Goal: Task Accomplishment & Management: Use online tool/utility

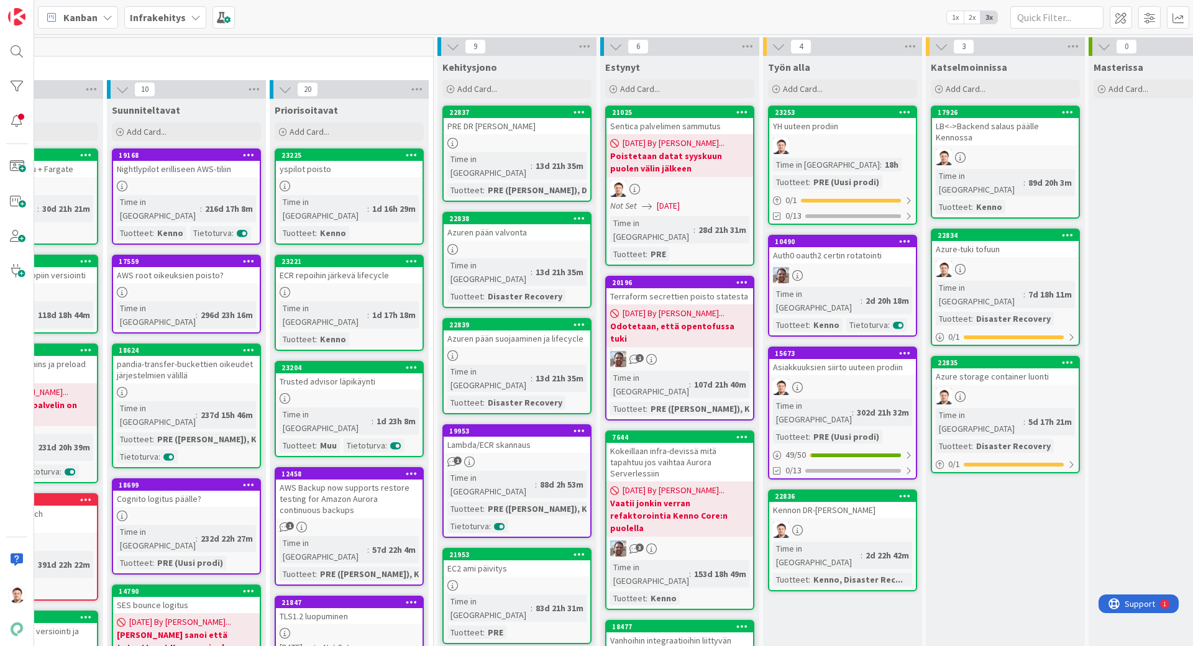
scroll to position [0, 104]
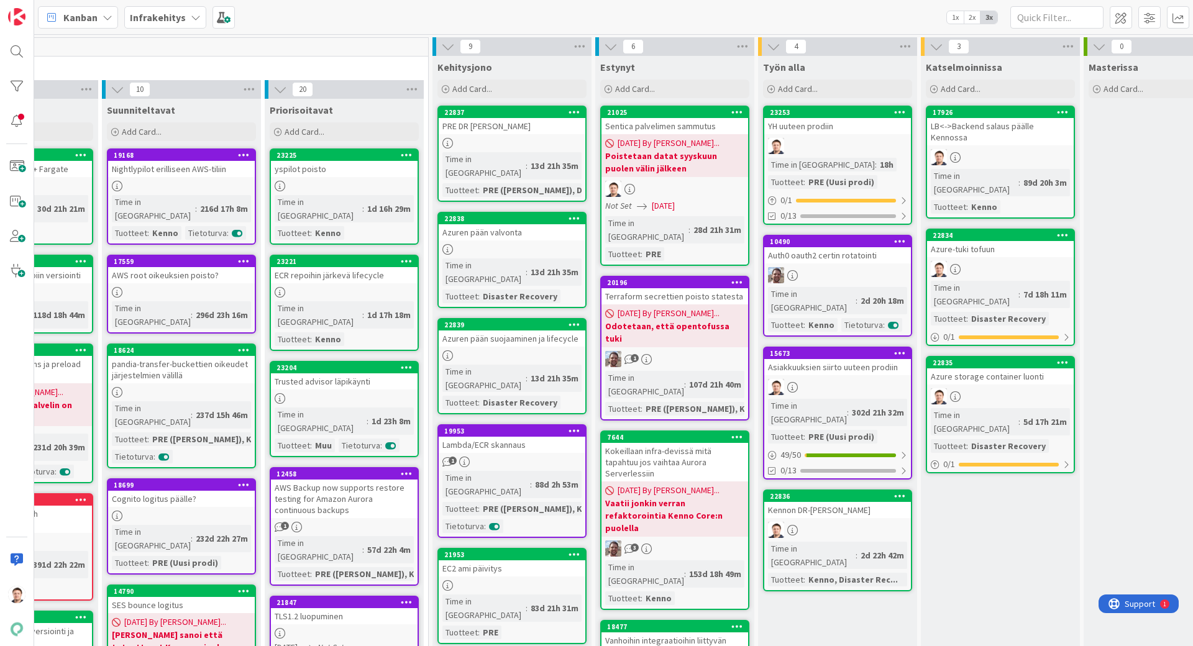
click at [844, 179] on div "PRE (Uusi prodi)" at bounding box center [841, 182] width 72 height 14
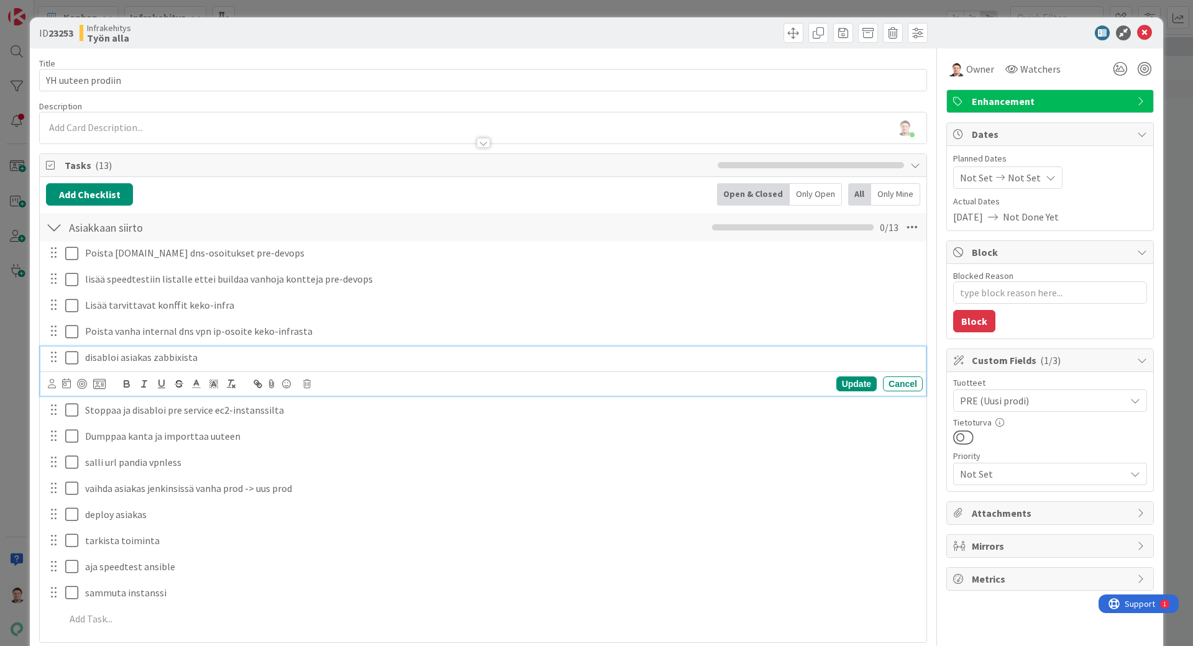
click at [75, 355] on icon at bounding box center [71, 357] width 13 height 15
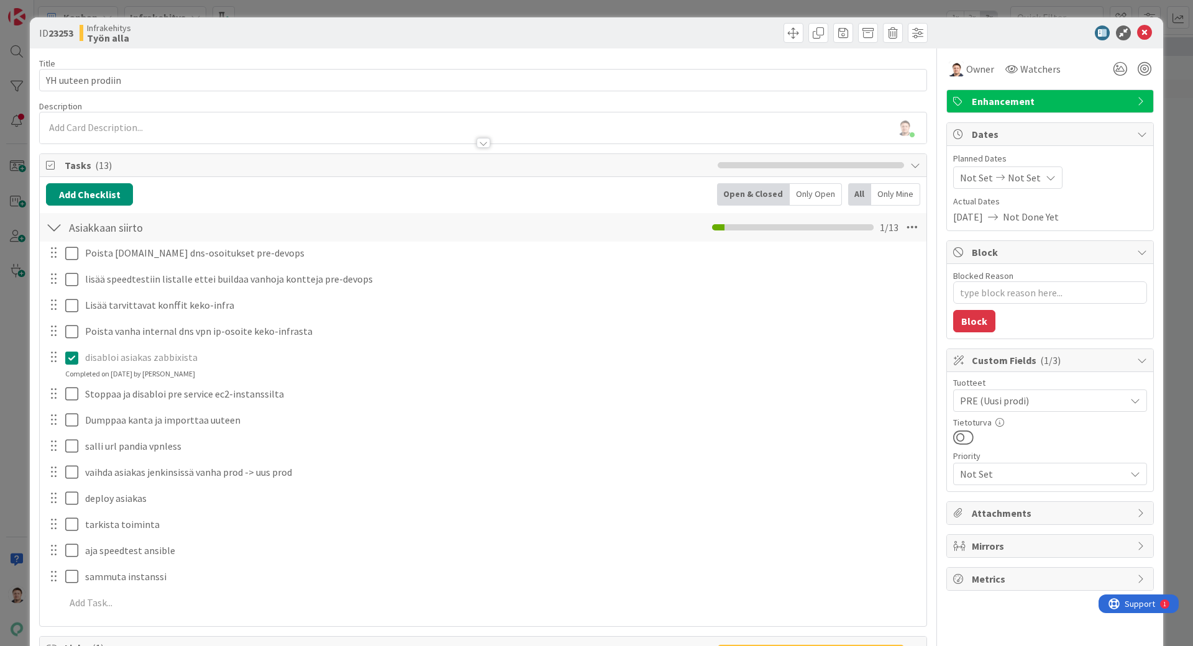
type textarea "x"
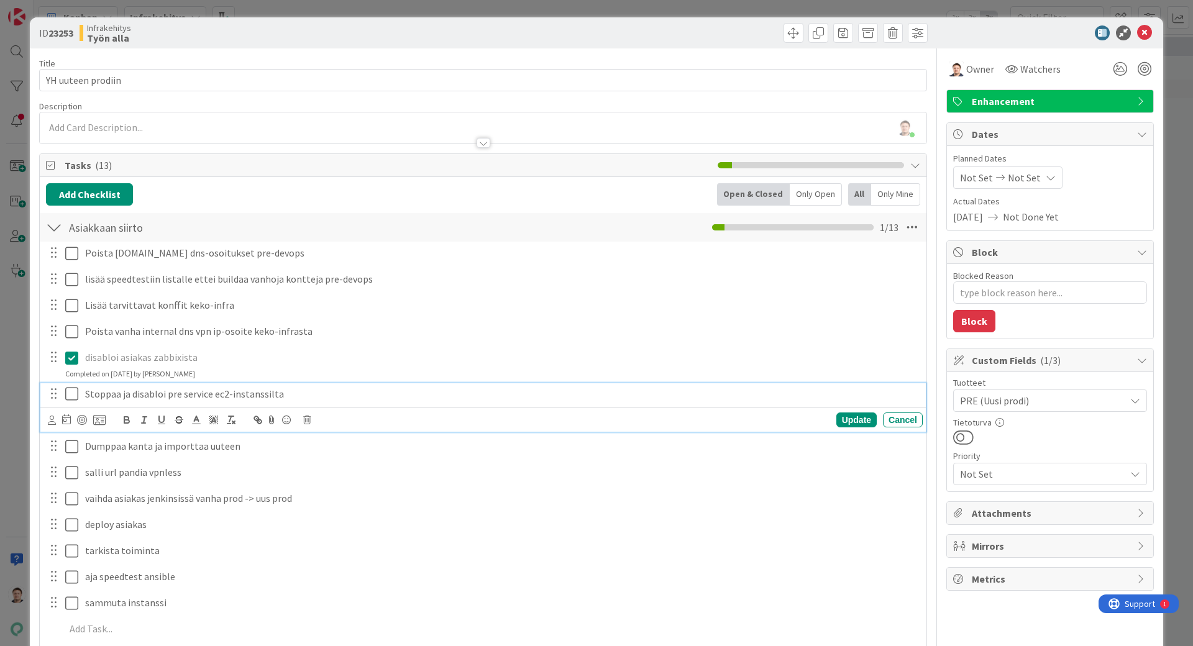
click at [72, 399] on icon at bounding box center [71, 393] width 13 height 15
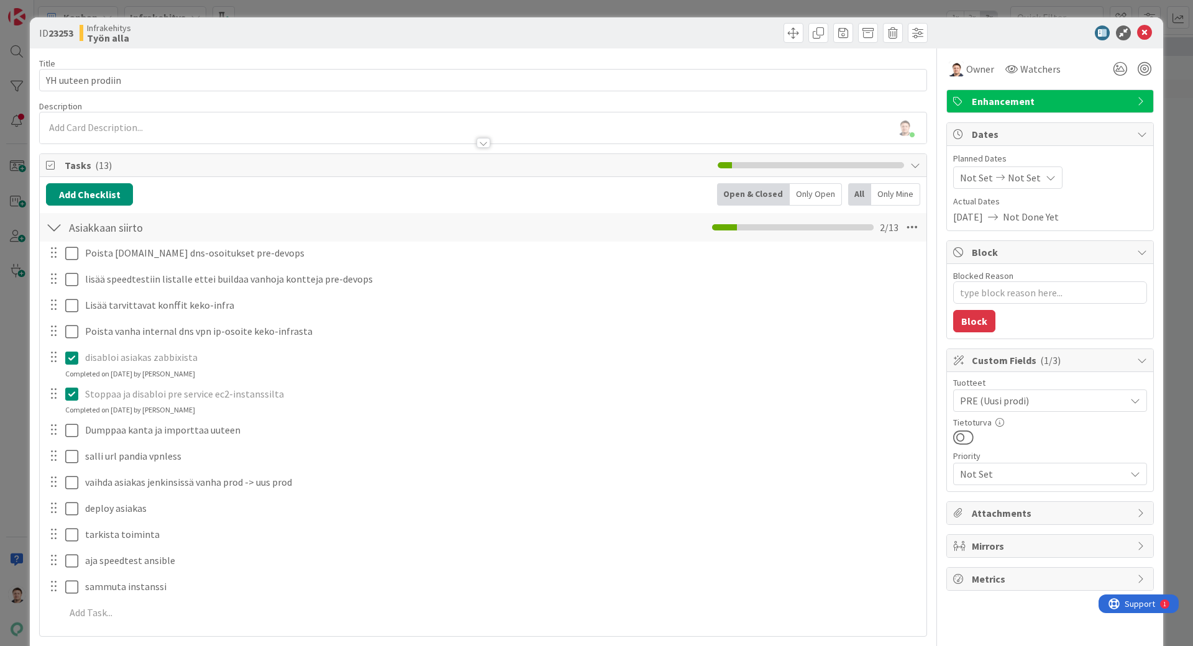
type textarea "x"
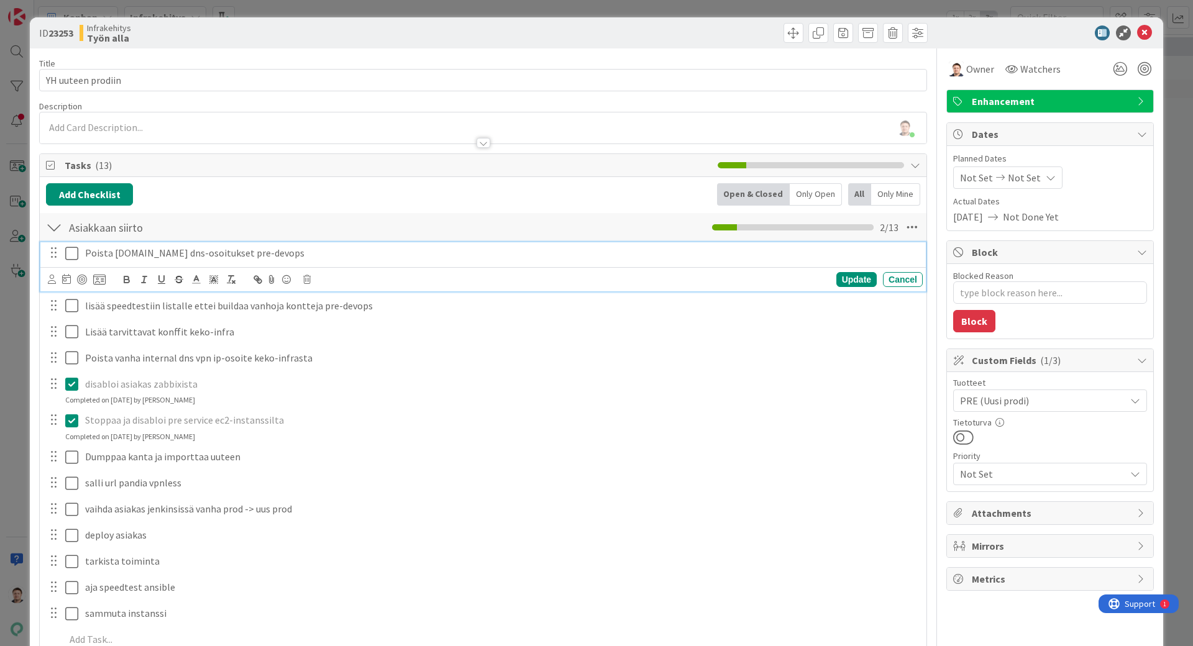
click at [75, 251] on icon at bounding box center [71, 253] width 13 height 15
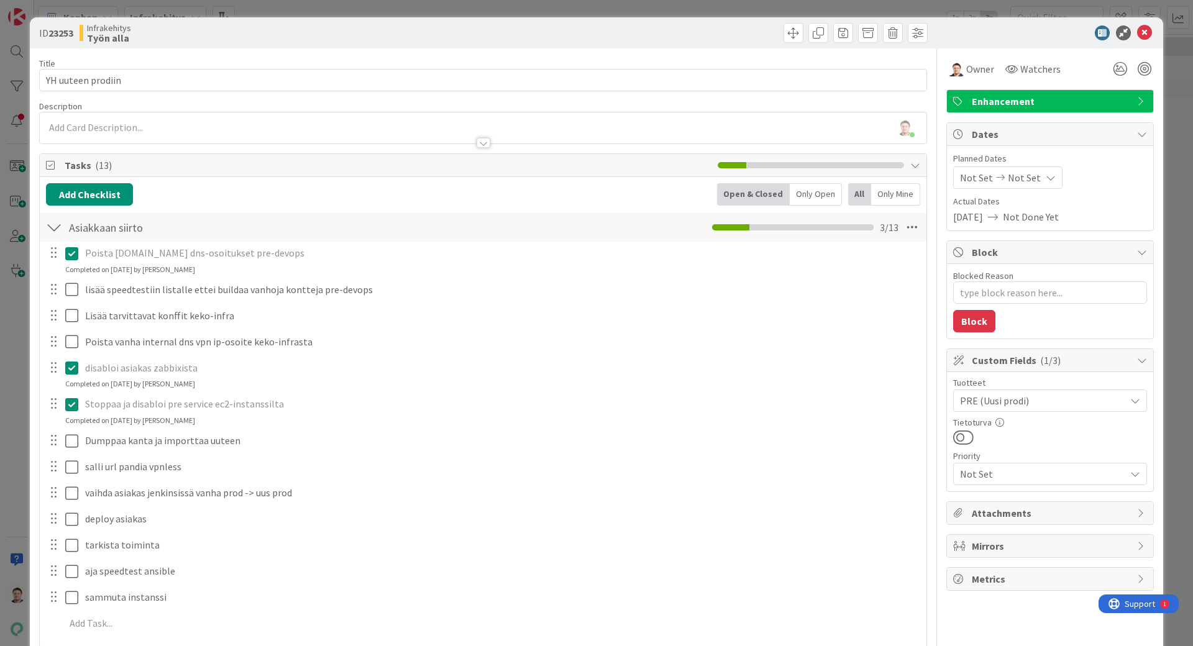
type textarea "x"
click at [36, 438] on div "ID 23253 Infrakehitys Työn alla Title 17 / 128 YH uuteen prodiin Description [P…" at bounding box center [596, 563] width 1133 height 1092
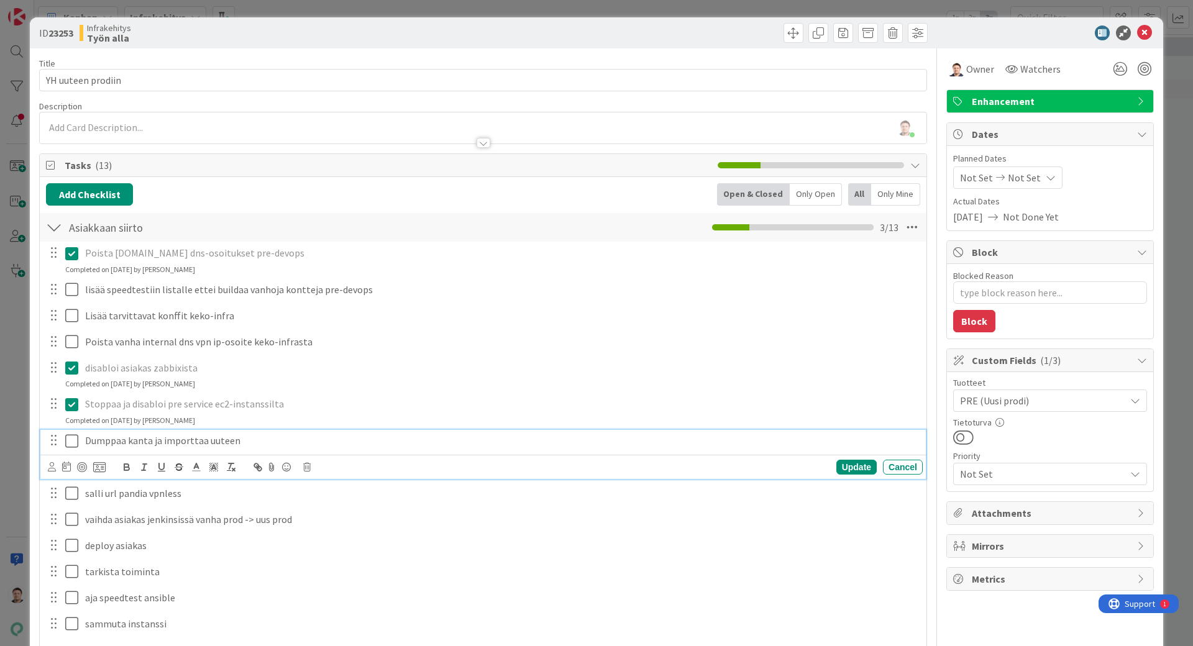
click at [68, 440] on icon at bounding box center [71, 441] width 13 height 15
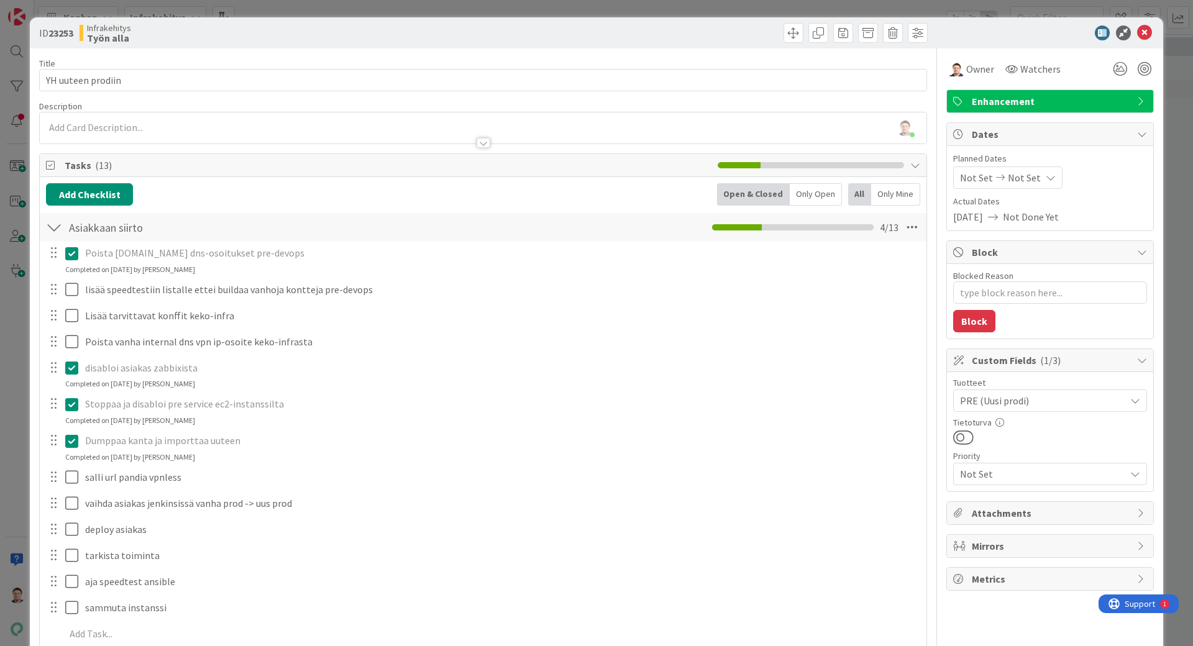
type textarea "x"
click at [45, 334] on div at bounding box center [62, 342] width 35 height 22
click at [73, 475] on icon at bounding box center [71, 477] width 13 height 15
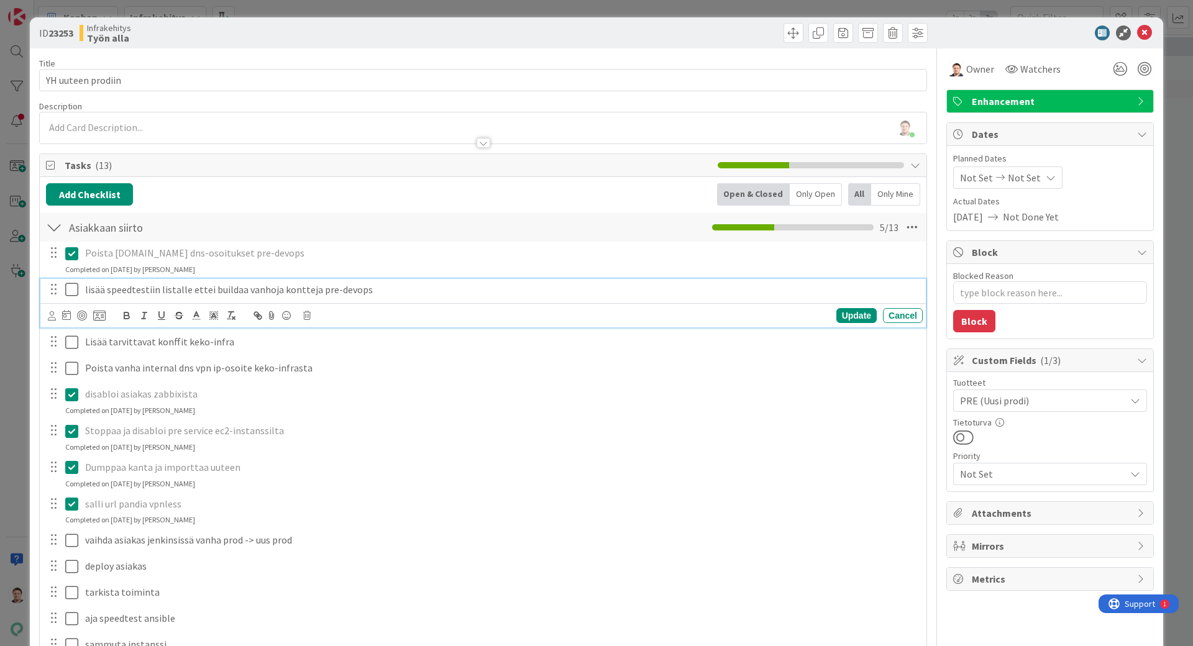
click at [74, 293] on icon at bounding box center [71, 289] width 13 height 15
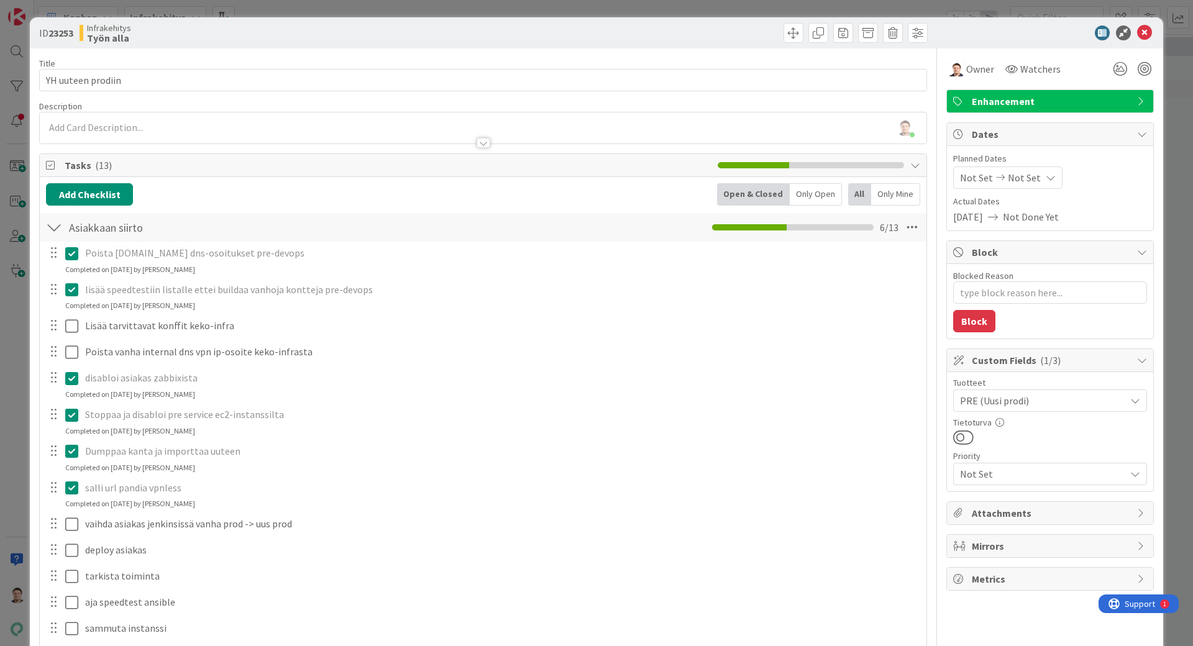
type textarea "x"
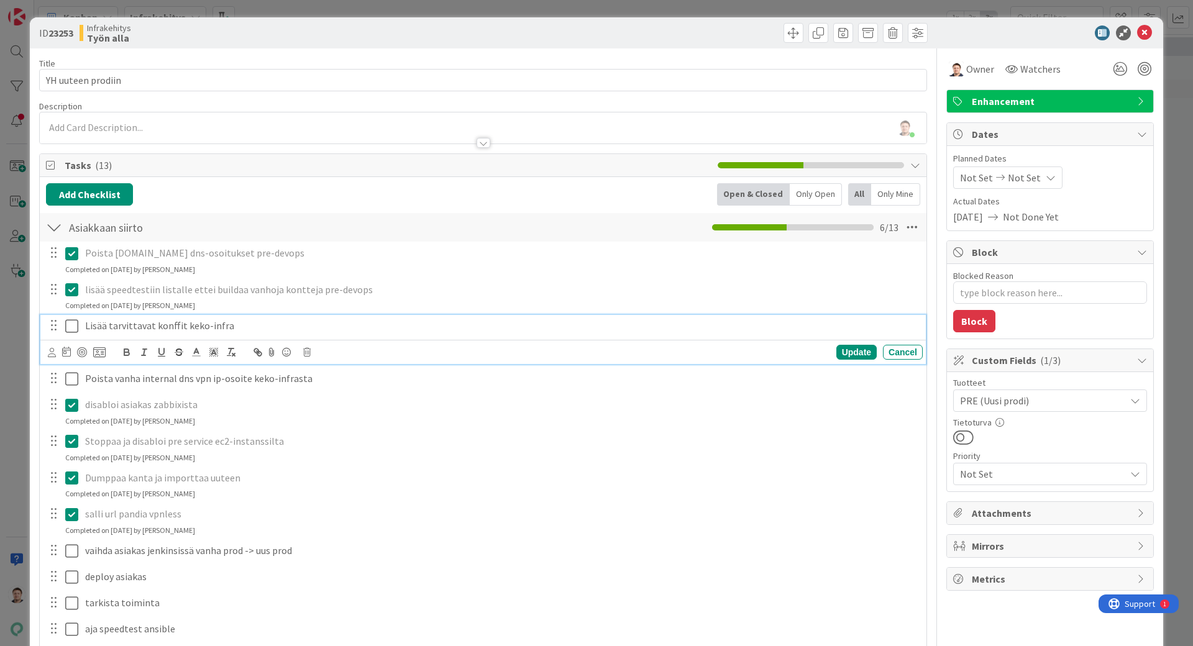
click at [77, 326] on icon at bounding box center [71, 326] width 13 height 15
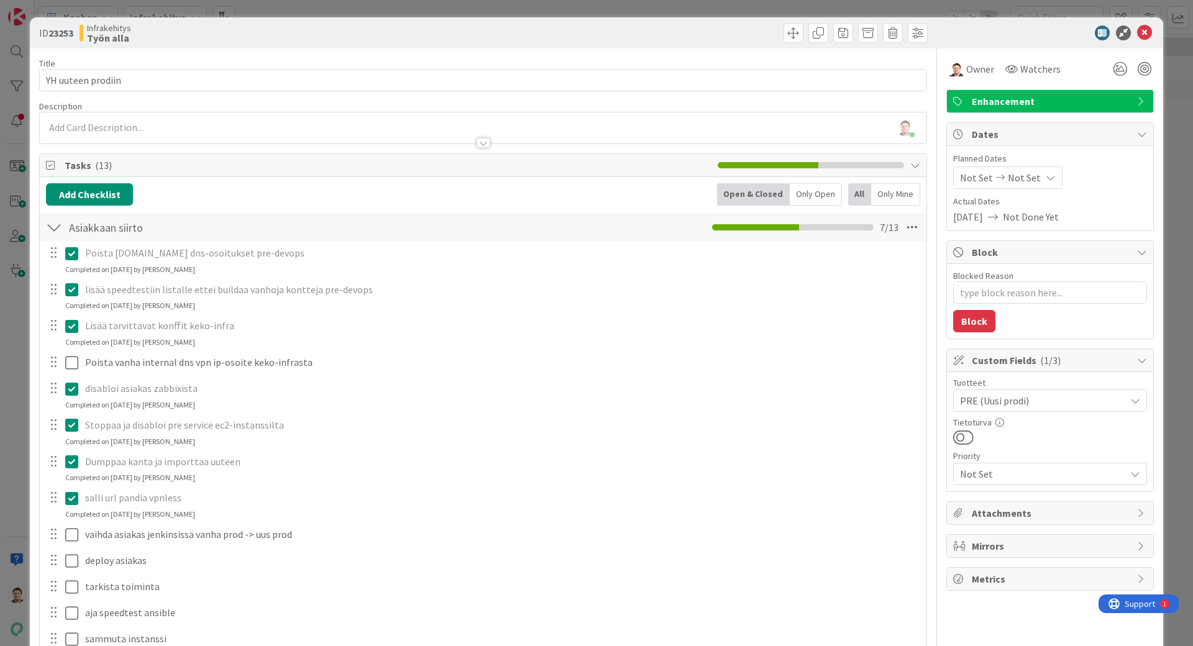
type textarea "x"
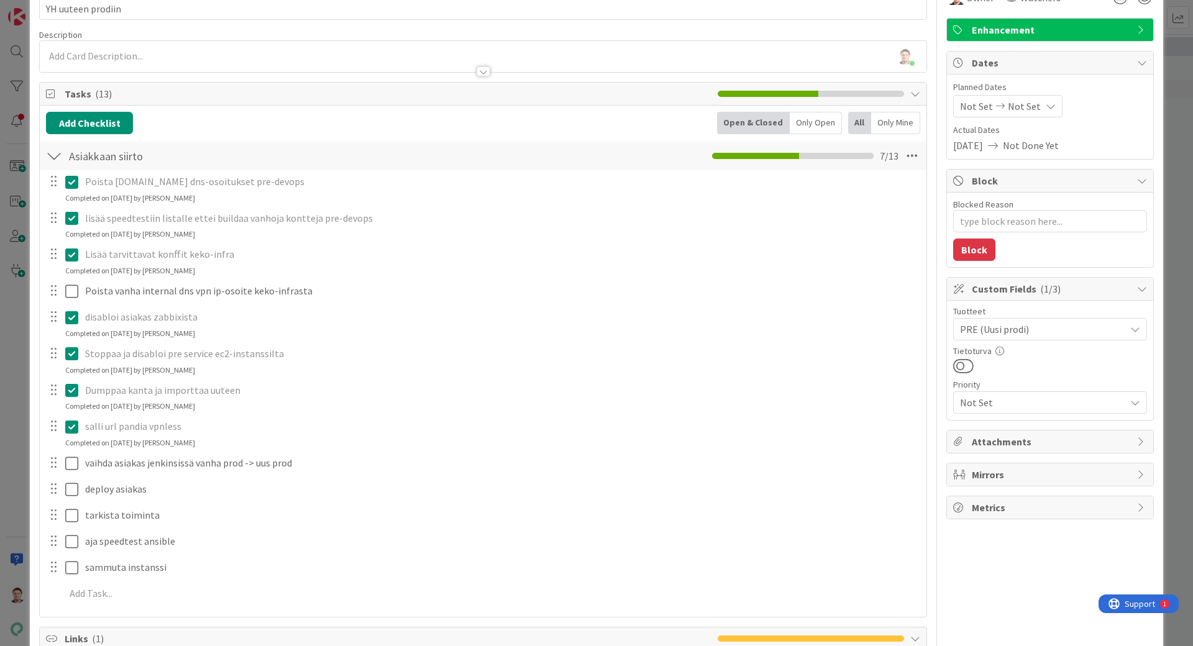
scroll to position [69, 0]
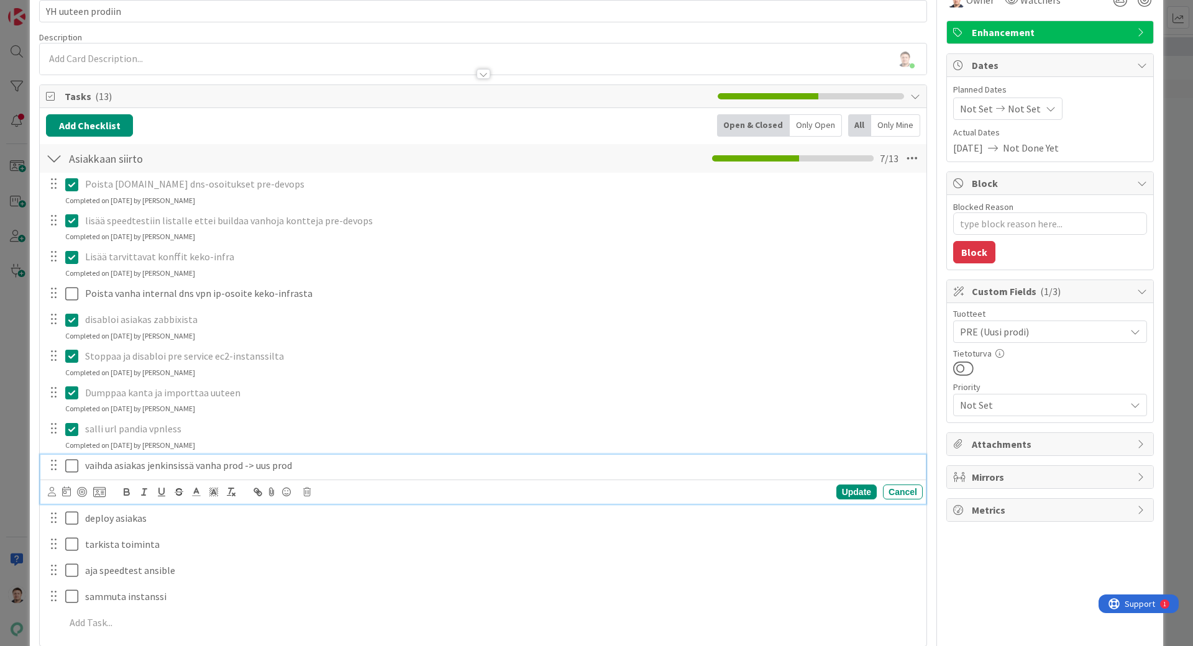
click at [73, 470] on icon at bounding box center [71, 466] width 13 height 15
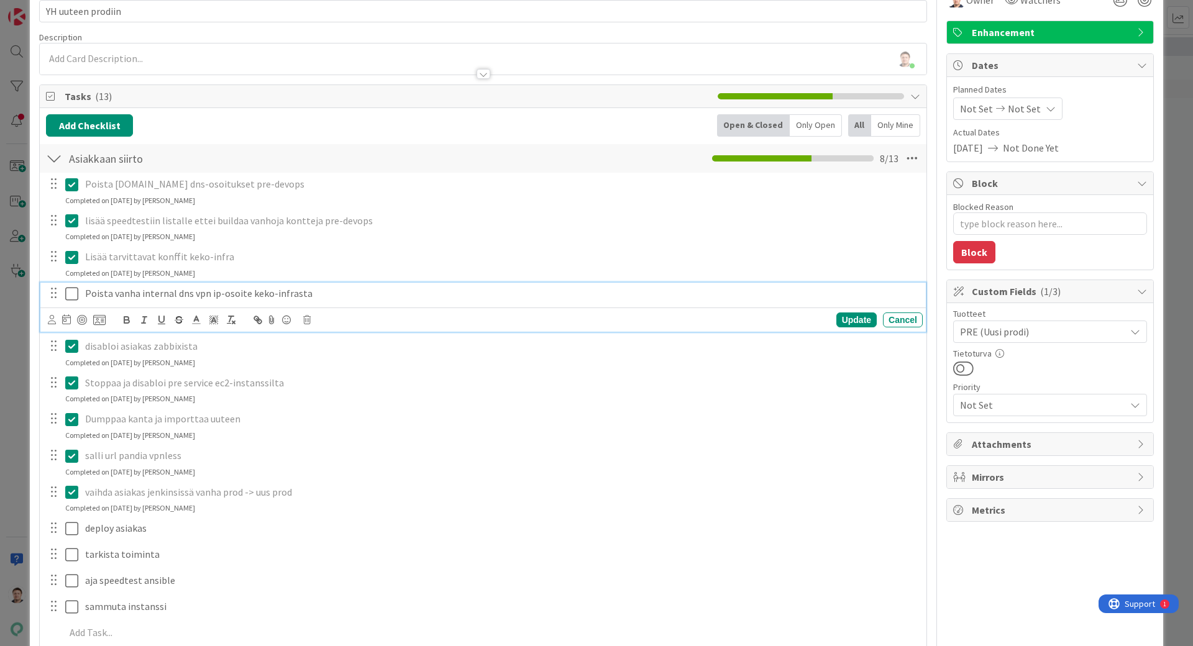
click at [76, 299] on icon at bounding box center [71, 293] width 13 height 15
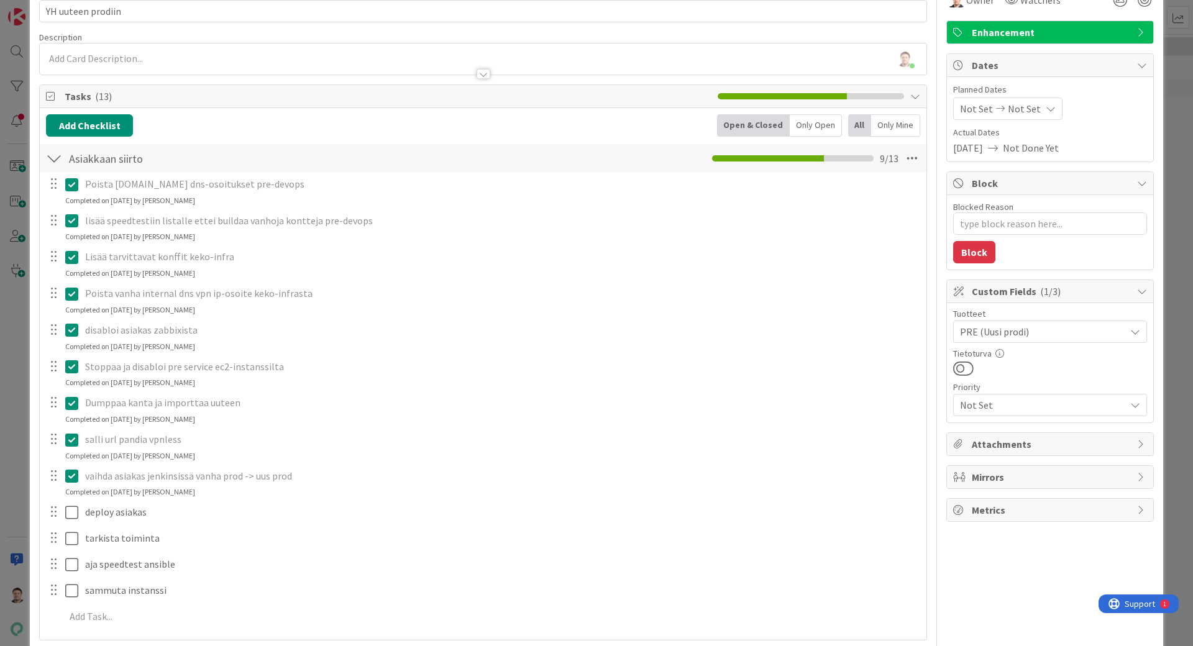
type textarea "x"
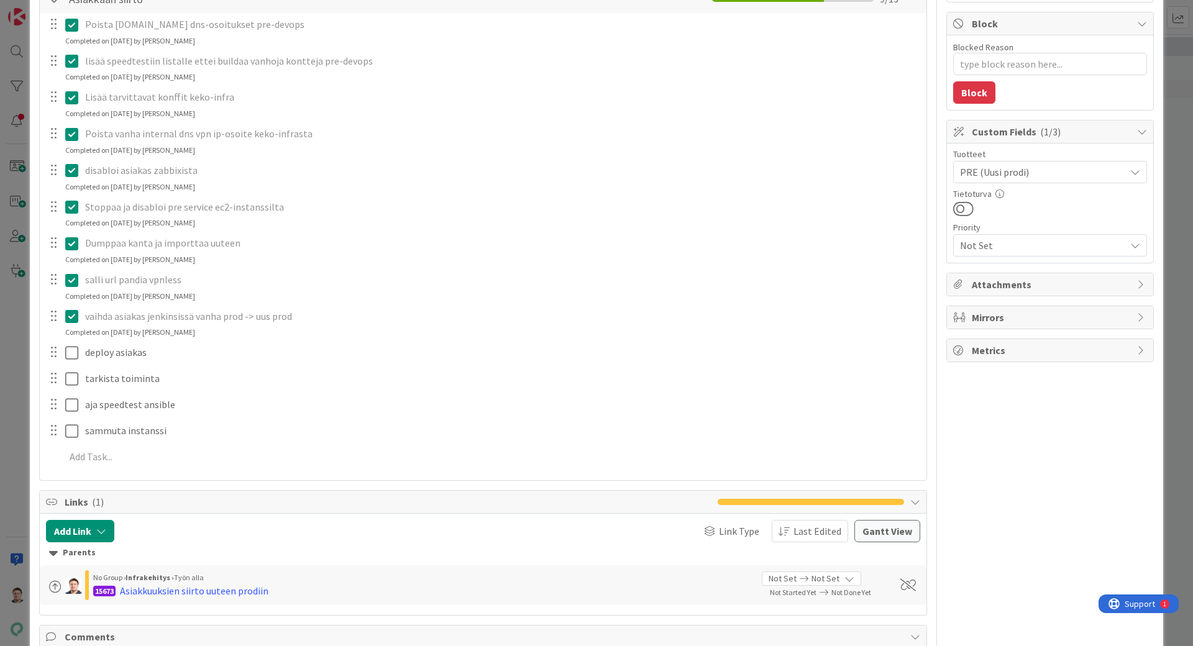
scroll to position [230, 0]
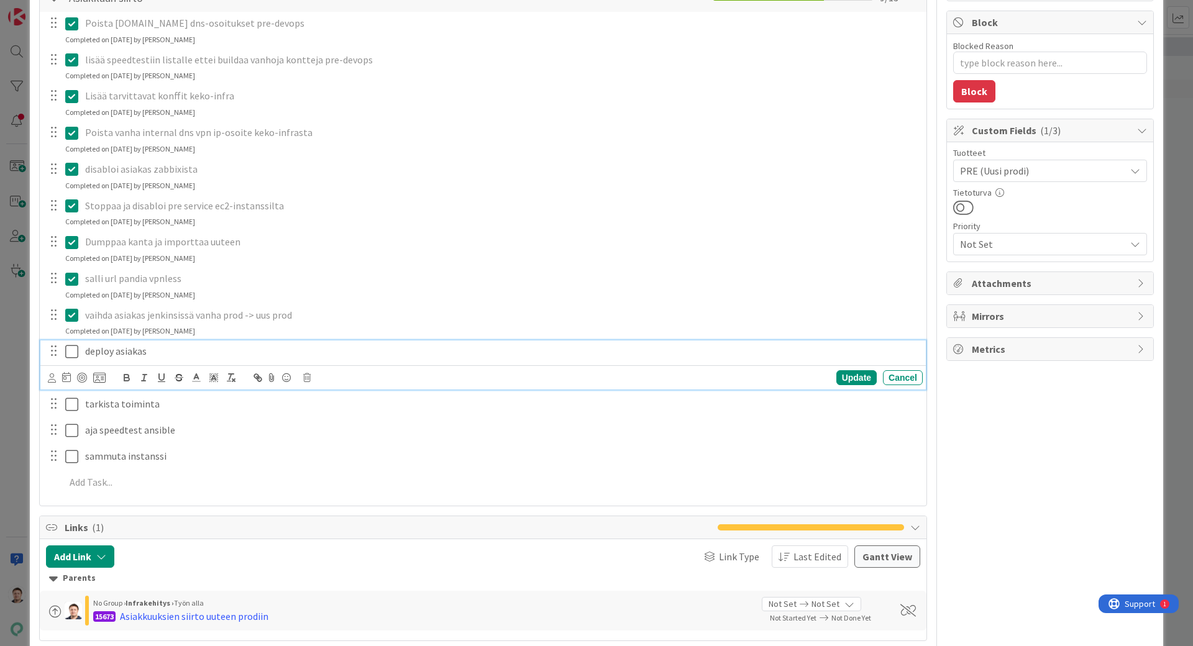
click at [71, 347] on icon at bounding box center [71, 351] width 13 height 15
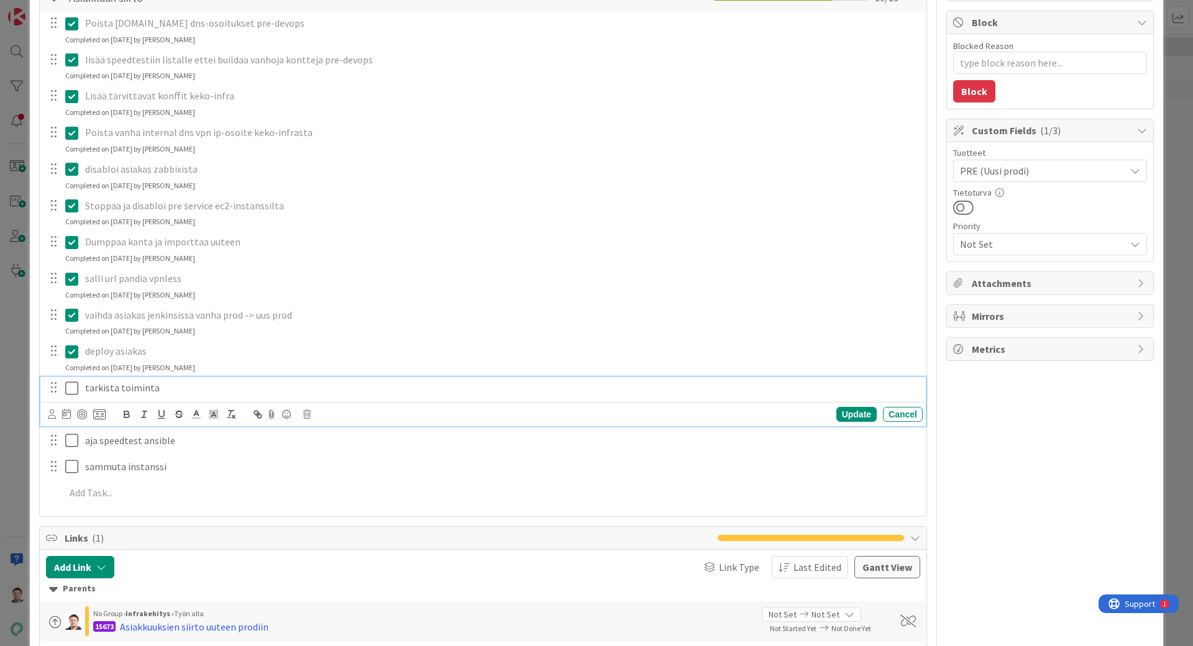
click at [76, 387] on icon at bounding box center [71, 388] width 13 height 15
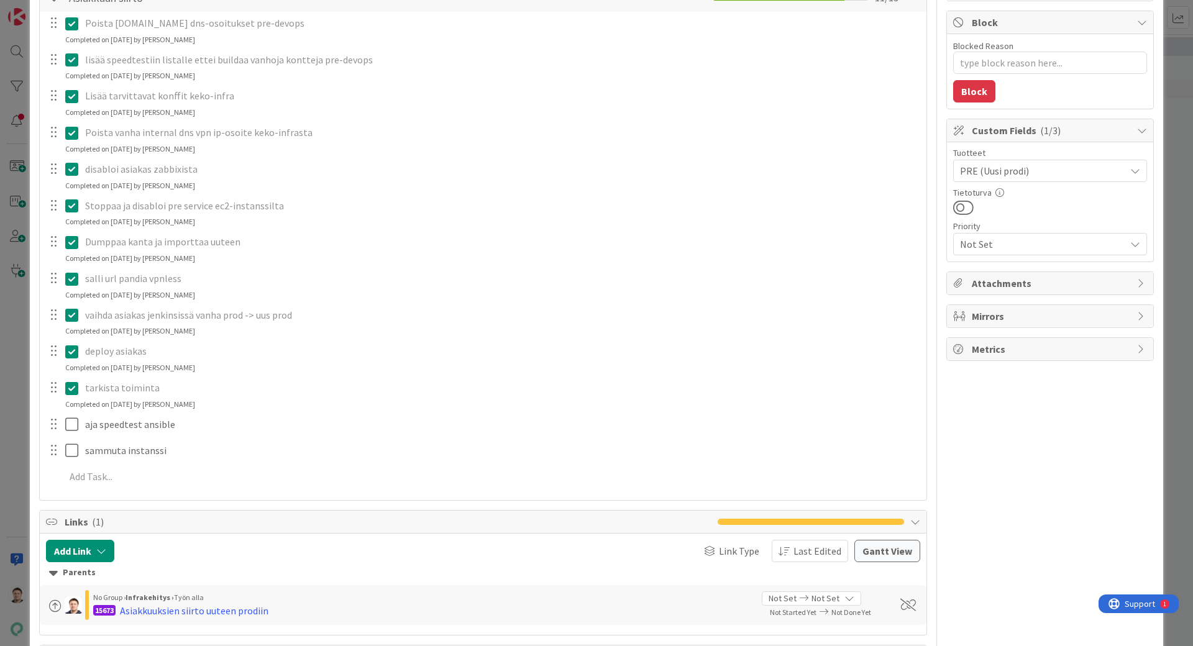
type textarea "x"
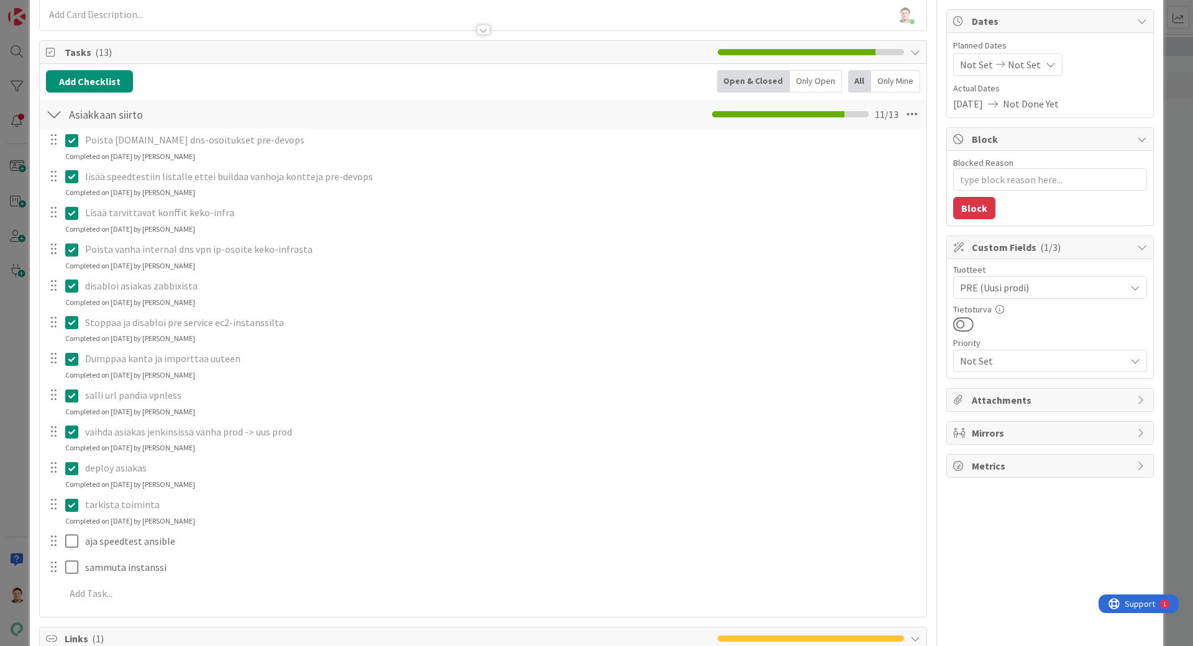
scroll to position [116, 0]
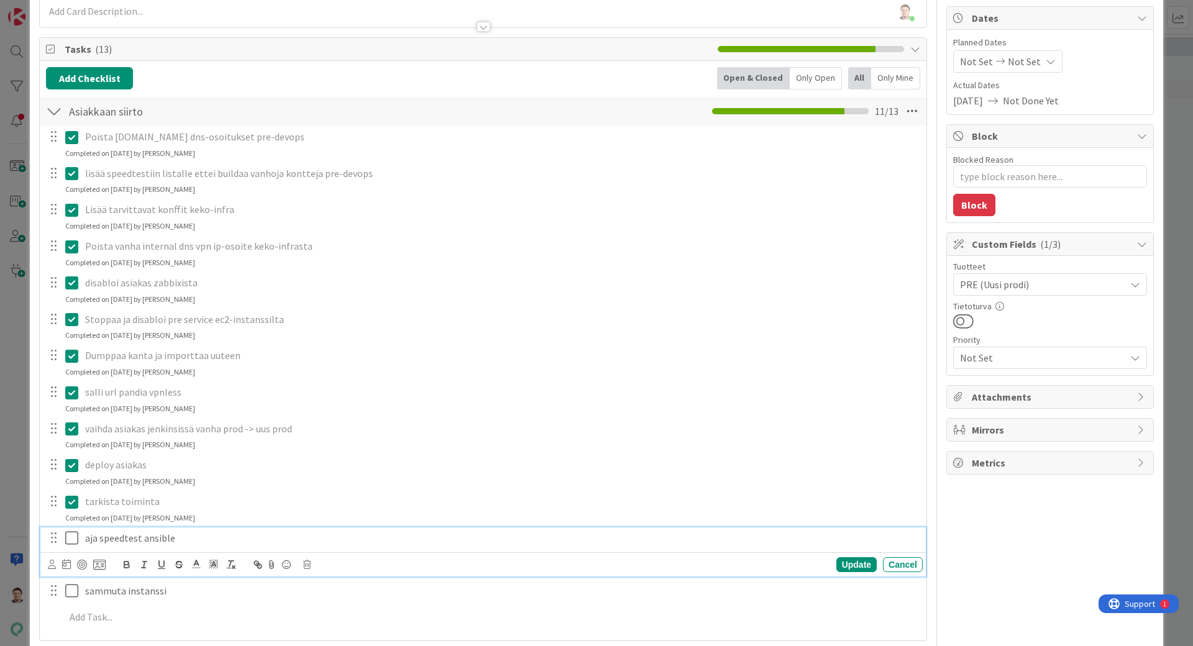
click at [70, 543] on icon at bounding box center [71, 538] width 13 height 15
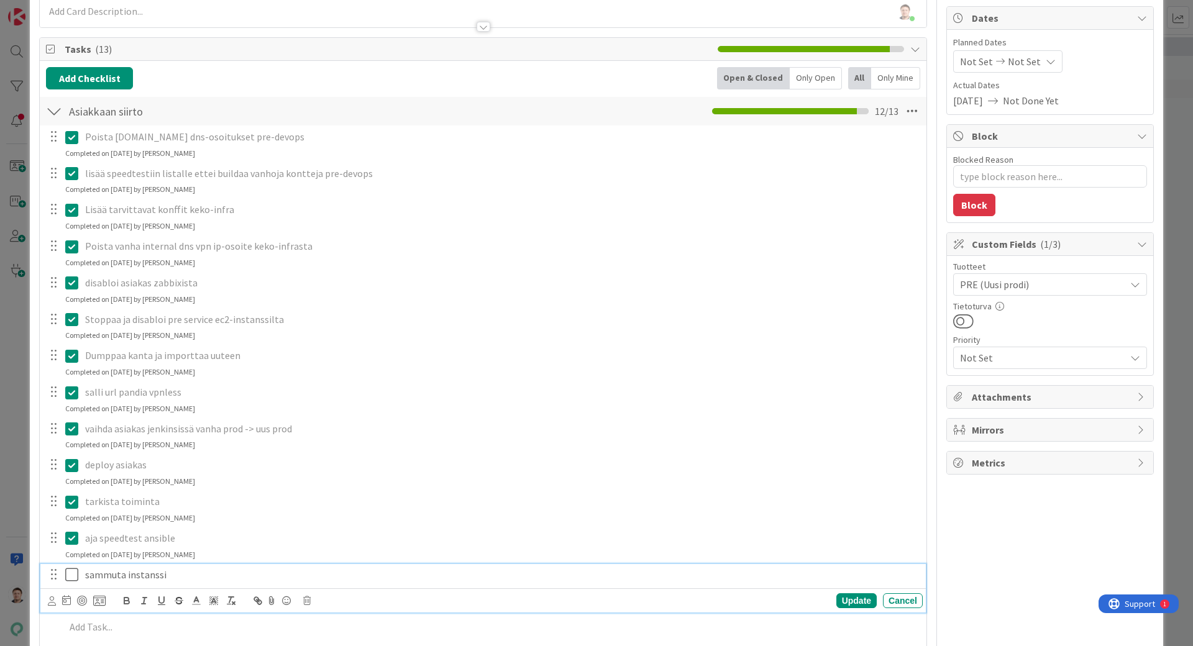
click at [67, 580] on icon at bounding box center [71, 574] width 13 height 15
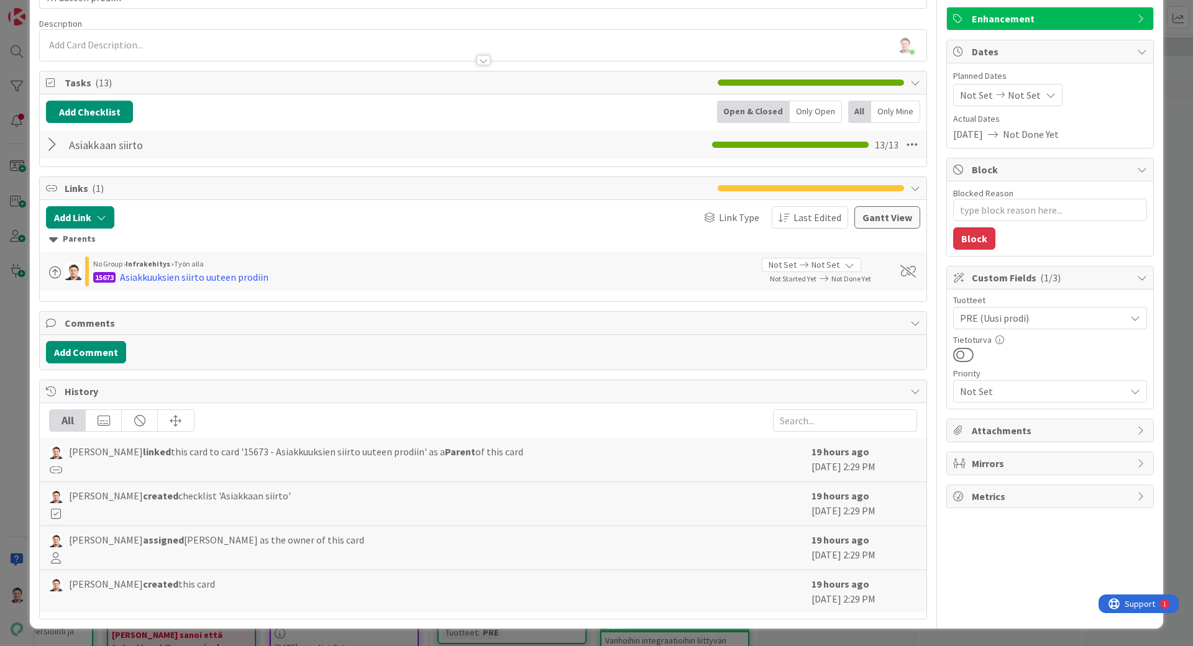
scroll to position [0, 0]
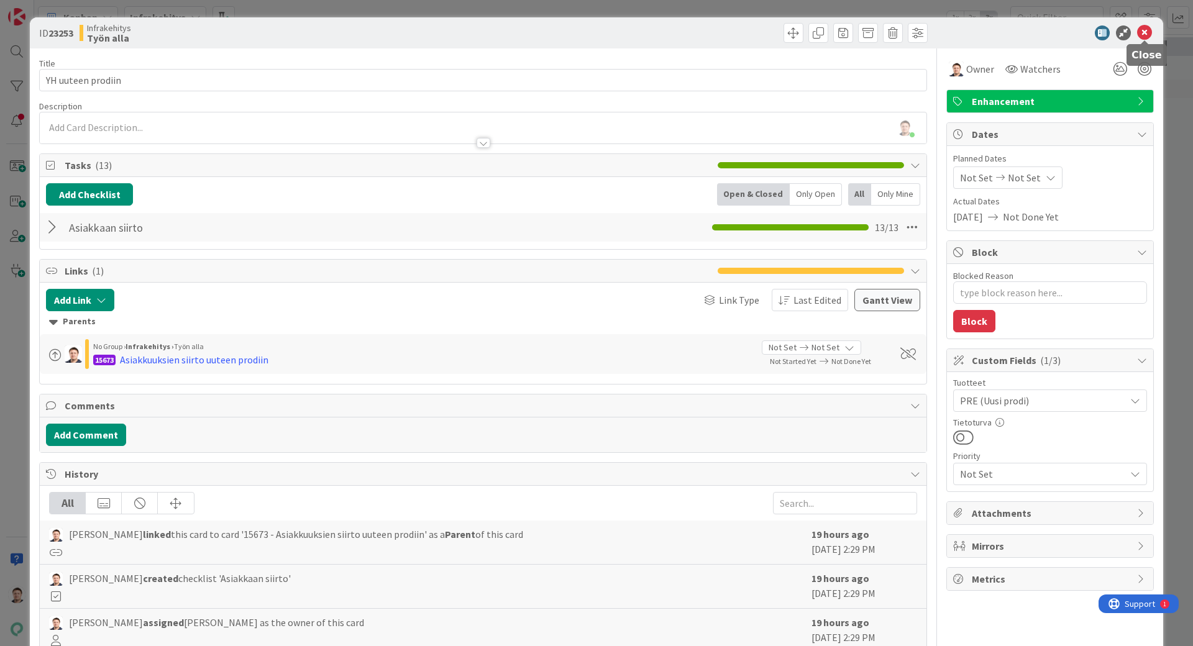
click at [1146, 31] on icon at bounding box center [1144, 32] width 15 height 15
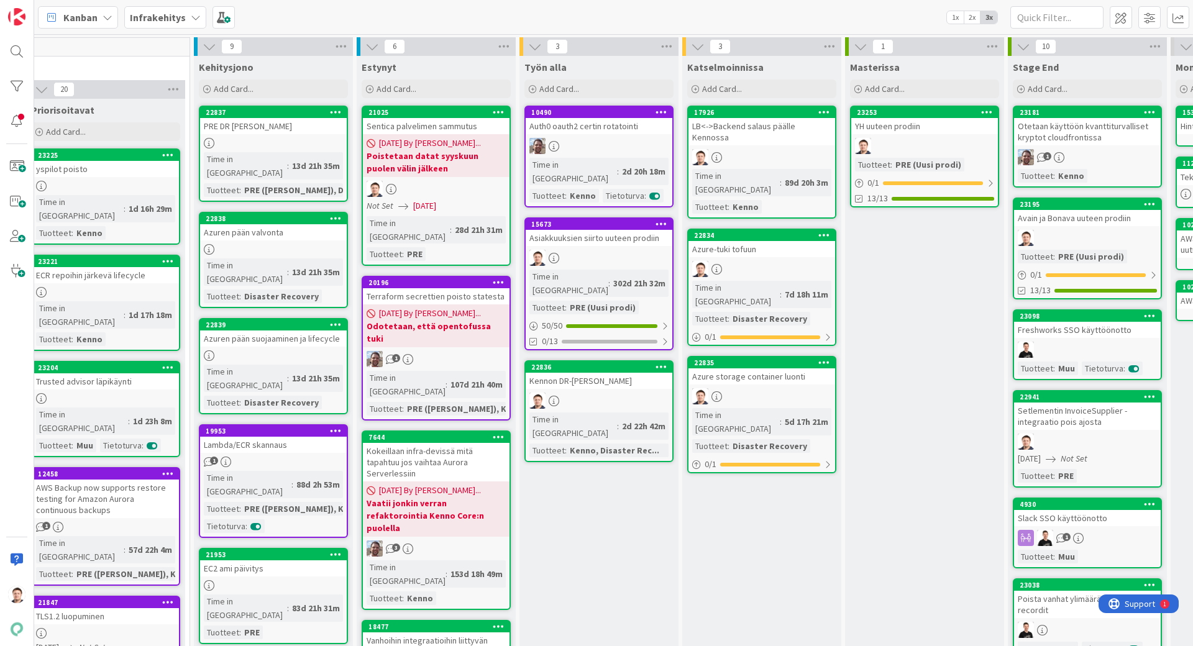
scroll to position [0, 324]
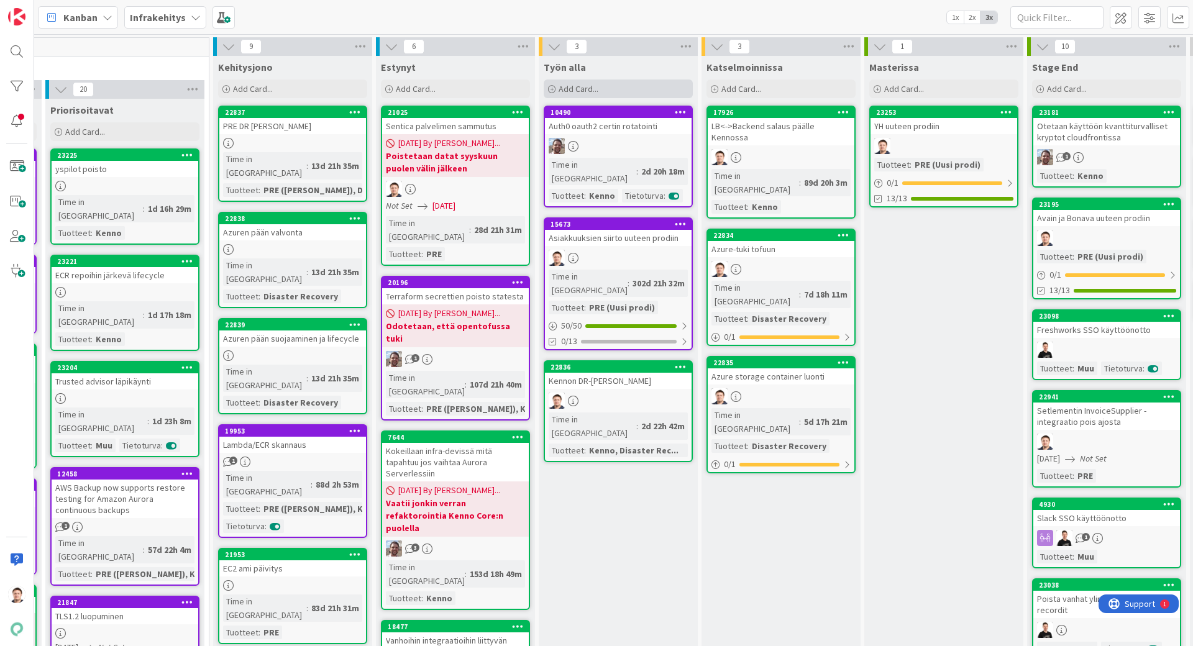
click at [592, 80] on div "Add Card..." at bounding box center [618, 89] width 149 height 19
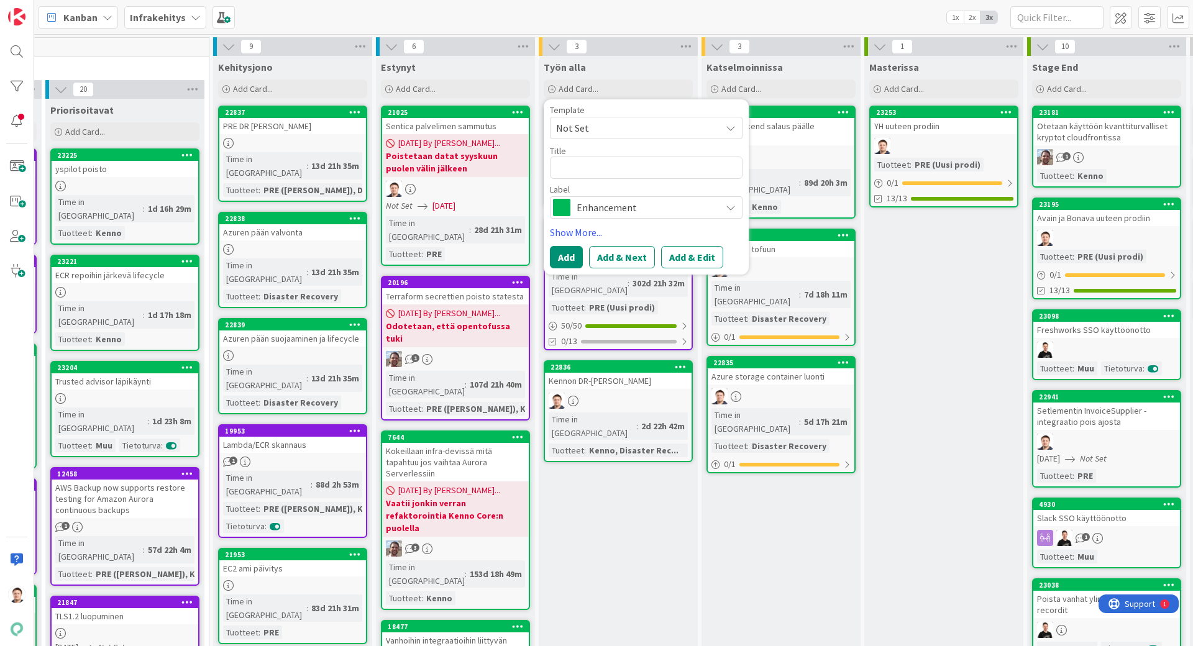
type textarea "x"
type textarea "S"
type textarea "x"
type textarea "Se"
type textarea "x"
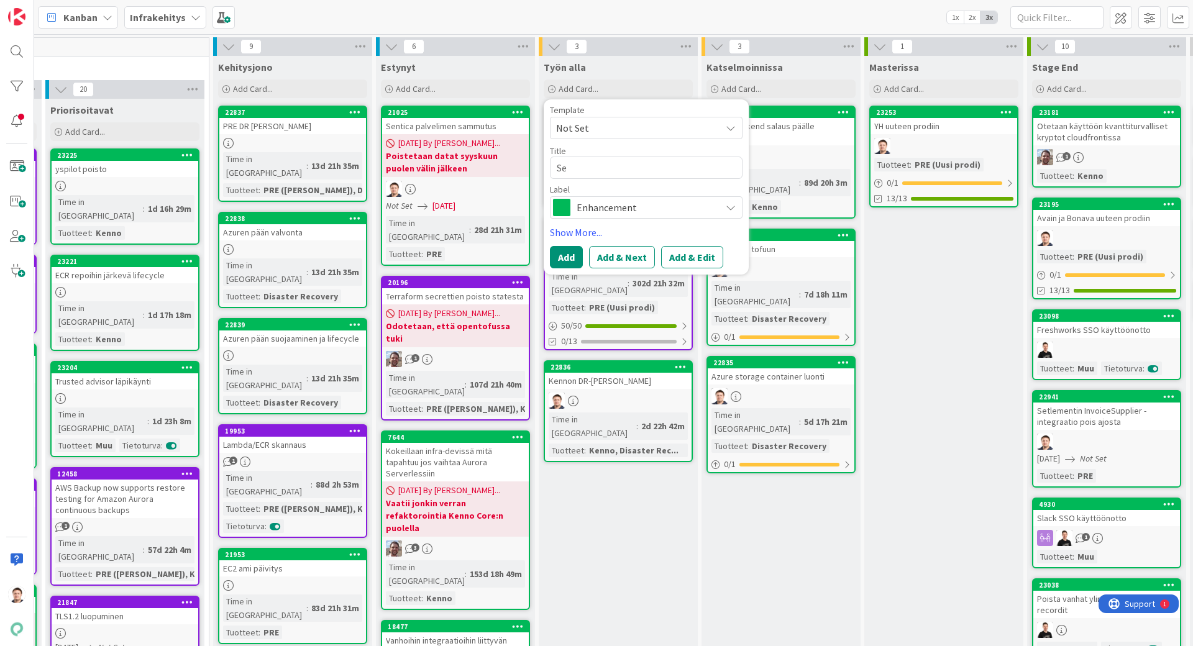
type textarea "Sen"
type textarea "x"
type textarea "Sent"
type textarea "x"
type textarea "Sen"
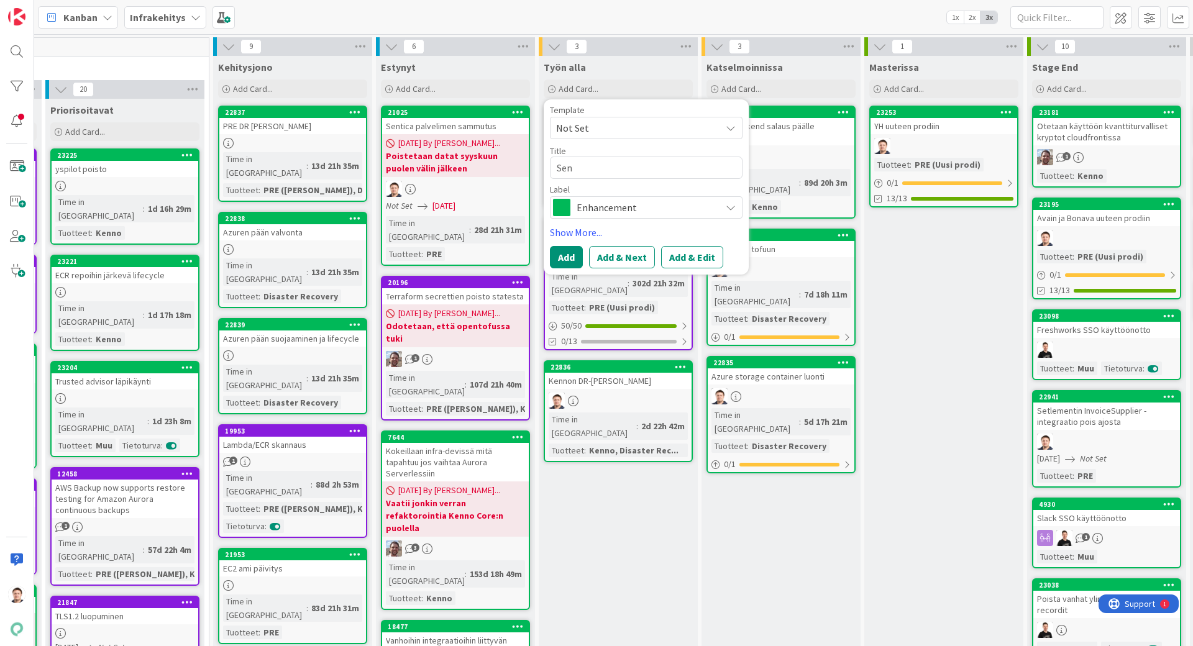
type textarea "x"
type textarea "Sena"
type textarea "x"
type textarea "Senaa"
type textarea "x"
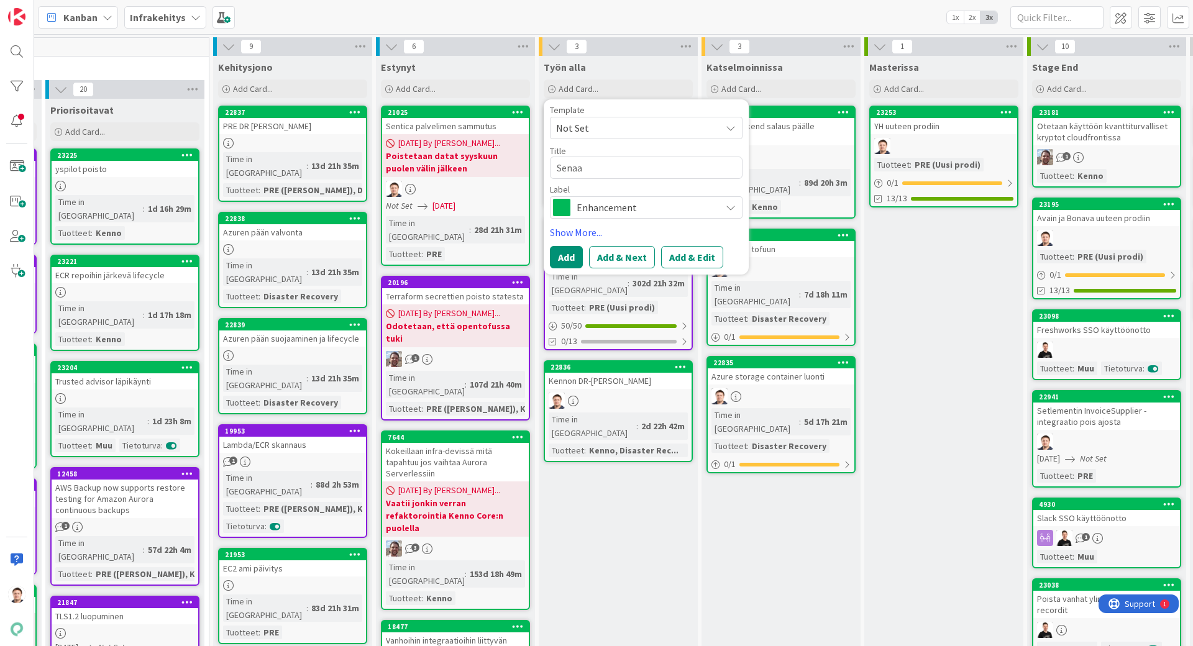
type textarea "Senaat"
type textarea "x"
type textarea "Senaatt"
type textarea "x"
type textarea "Senaatti"
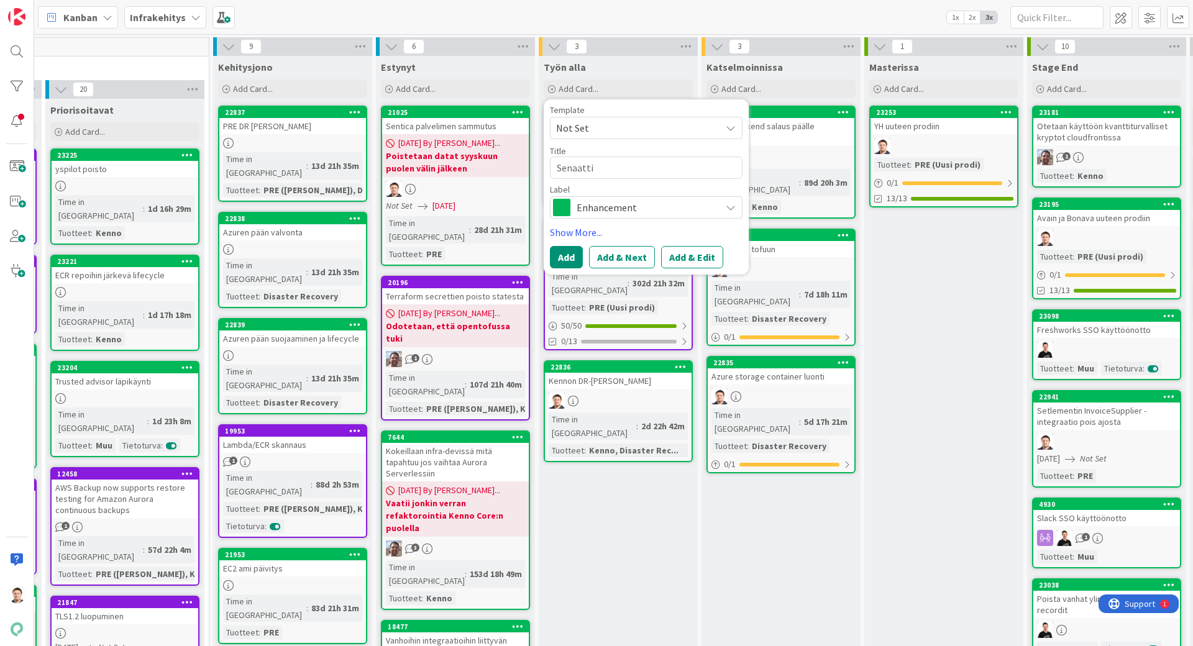
type textarea "x"
type textarea "Senaatti"
type textarea "x"
type textarea "Senaatti u"
type textarea "x"
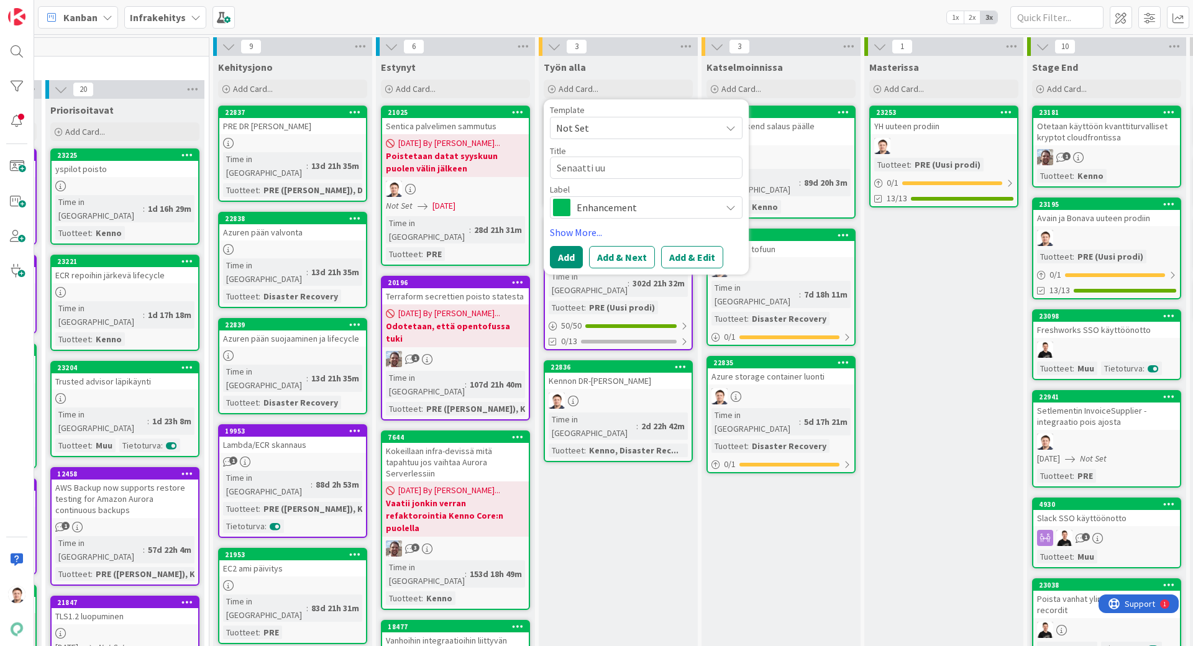
type textarea "Senaatti uut"
type textarea "x"
type textarea "Senaatti uute"
type textarea "x"
type textarea "Senaatti uutee"
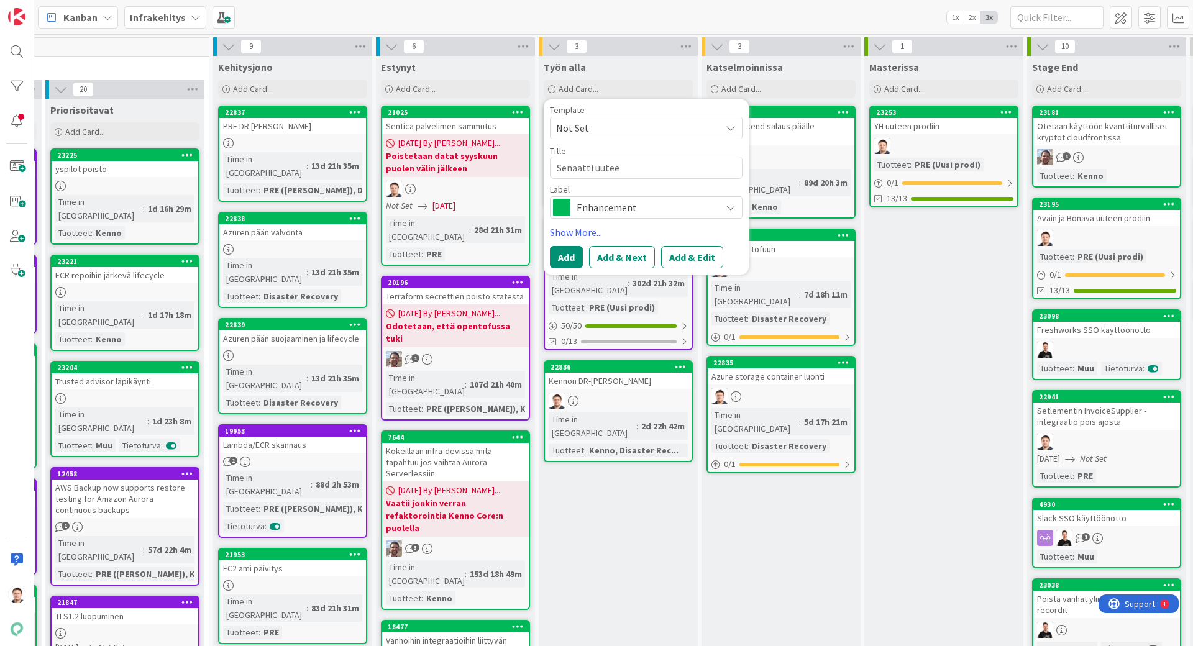
type textarea "x"
type textarea "Senaatti uuteen"
type textarea "x"
type textarea "Senaatti uuteen"
type textarea "x"
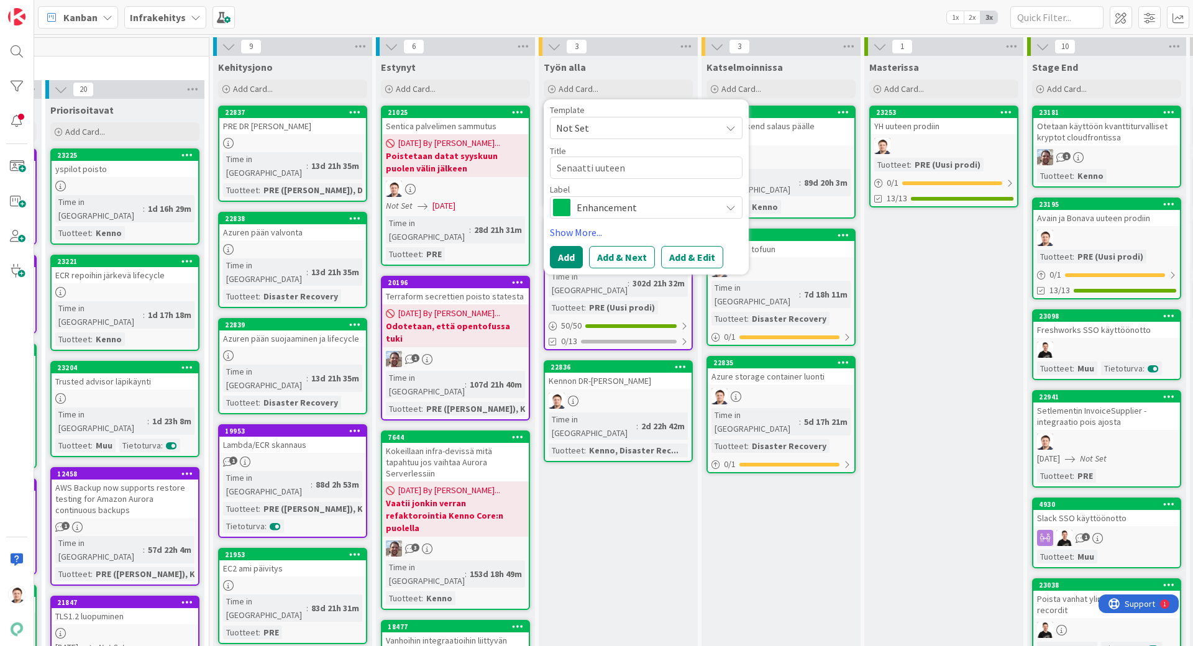
type textarea "Senaatti uuteen p"
type textarea "x"
type textarea "Senaatti uuteen pr"
type textarea "x"
type textarea "Senaatti uuteen pro"
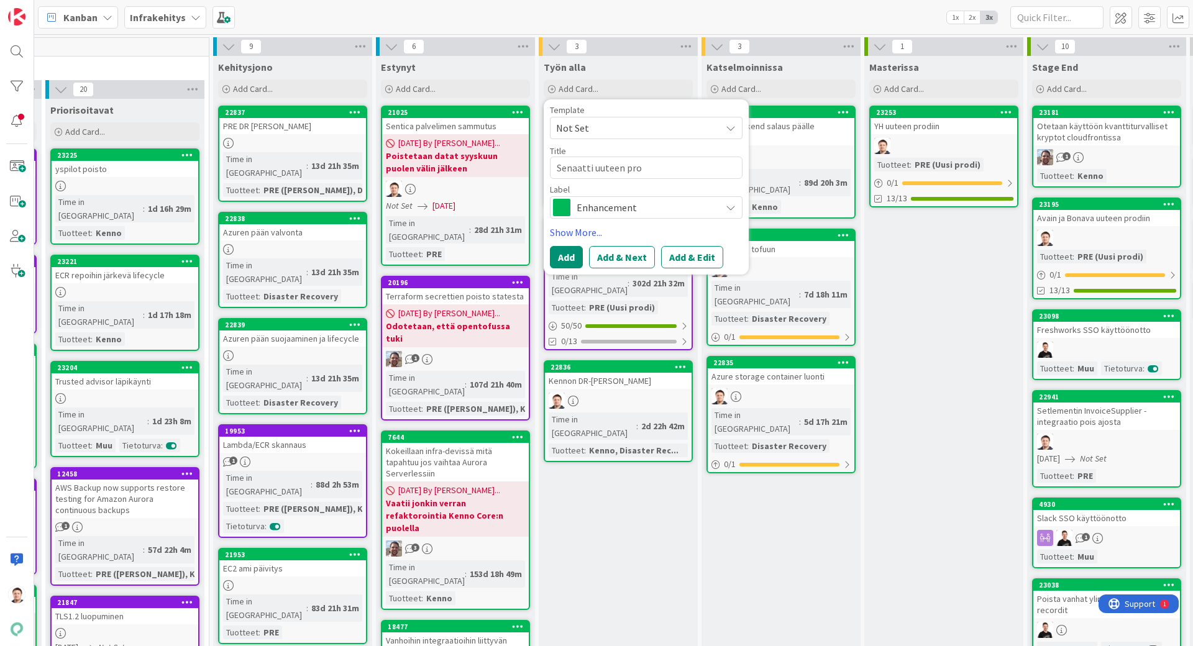
type textarea "x"
type textarea "Senaatti uuteen prod"
type textarea "x"
type textarea "Senaatti uuteen prodi"
type textarea "x"
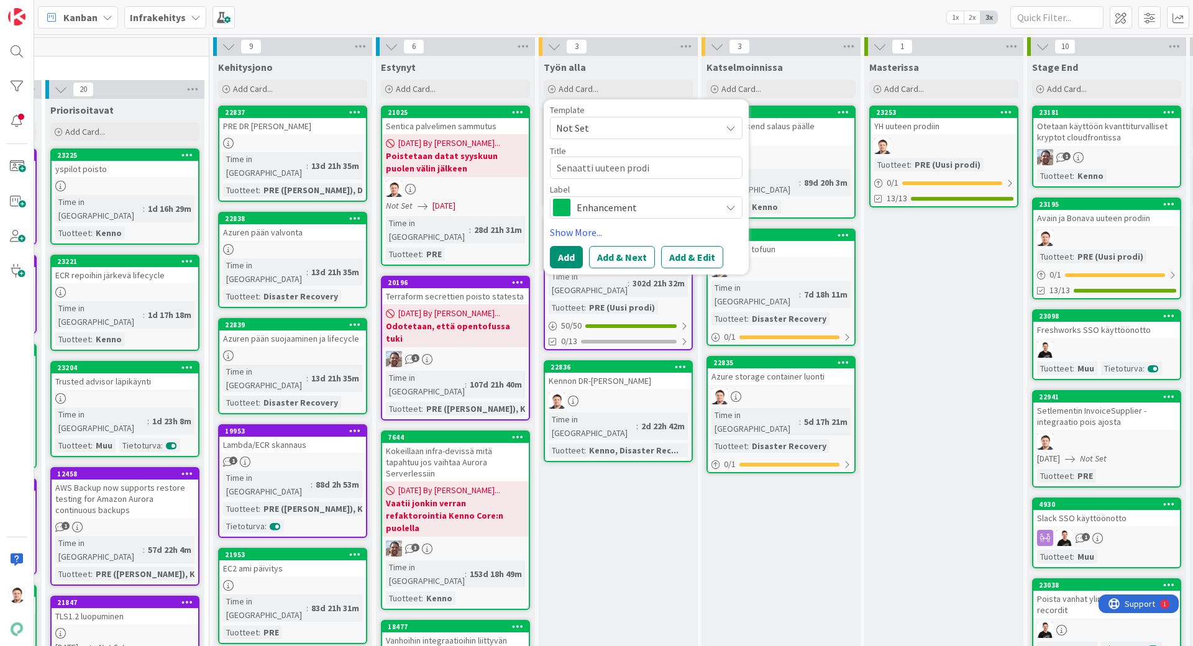
type textarea "Senaatti uuteen prodii"
type textarea "x"
type textarea "Senaatti uuteen prodiin"
click at [573, 261] on button "Add" at bounding box center [566, 257] width 33 height 22
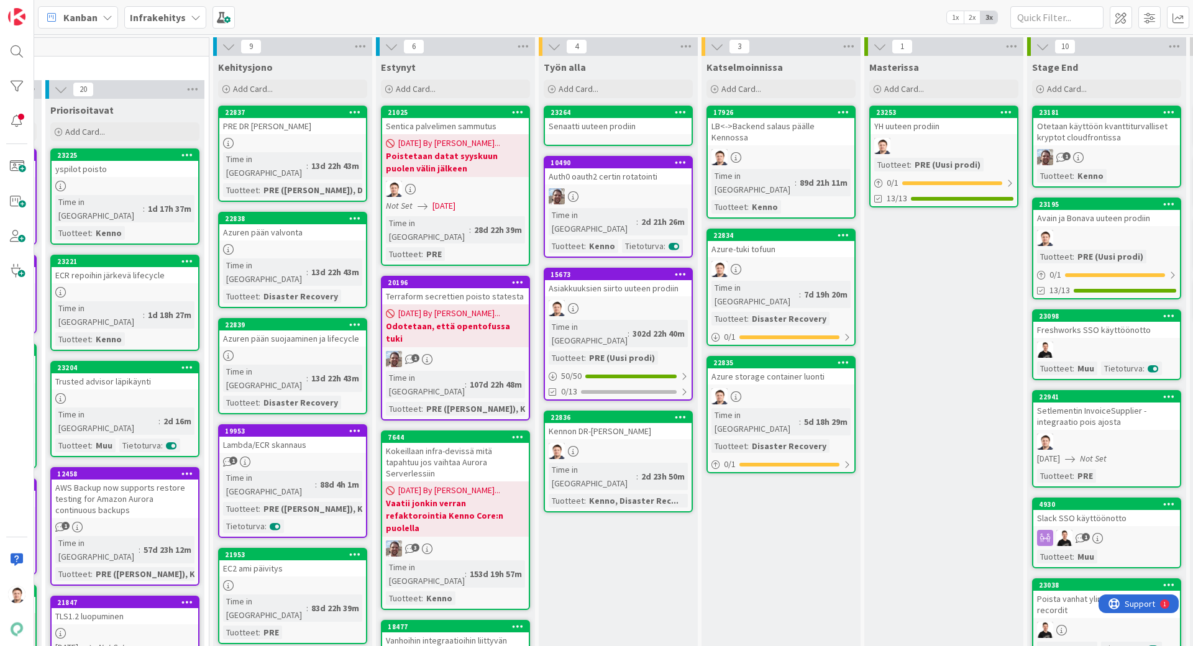
click at [619, 121] on div "Senaatti uuteen prodiin" at bounding box center [618, 126] width 147 height 16
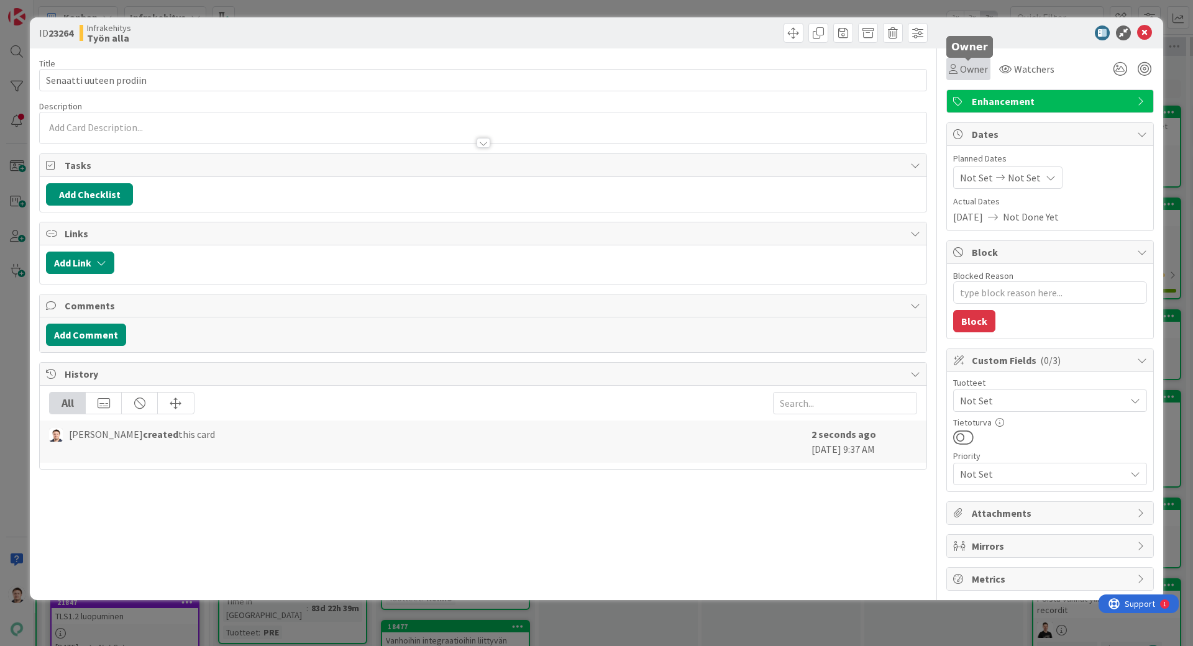
click at [961, 66] on span "Owner" at bounding box center [974, 69] width 28 height 15
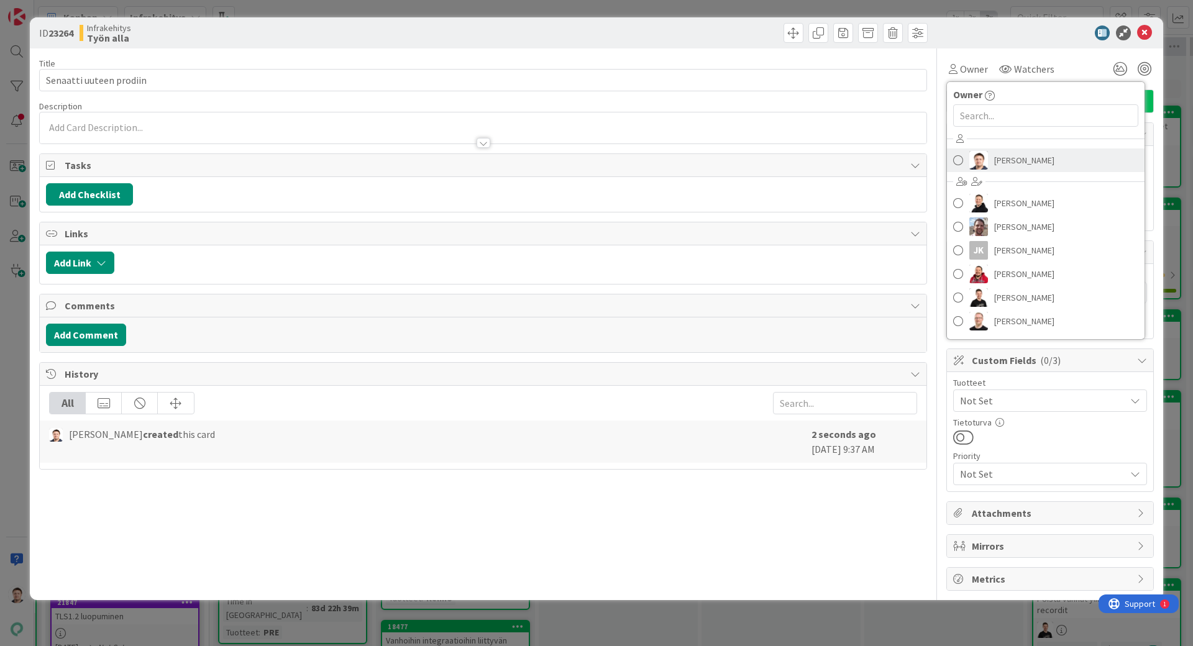
click at [1040, 159] on span "[PERSON_NAME]" at bounding box center [1024, 160] width 60 height 19
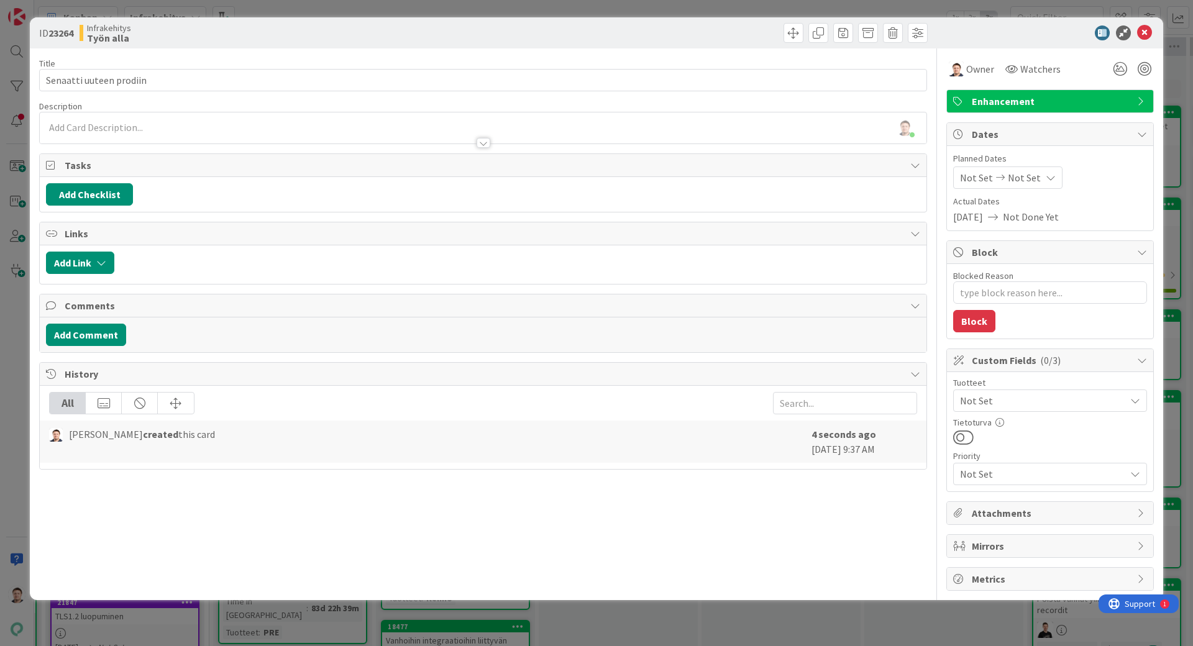
click at [1020, 404] on span "Not Set" at bounding box center [1042, 400] width 165 height 15
click at [996, 451] on span "PRE (Uusi prodi)" at bounding box center [1005, 452] width 69 height 19
click at [788, 521] on div "Title 23 / 128 Senaatti uuteen prodiin Description [PERSON_NAME] just joined Ow…" at bounding box center [483, 319] width 888 height 542
click at [98, 191] on button "Add Checklist" at bounding box center [89, 194] width 87 height 22
click at [155, 311] on link "Copy existing" at bounding box center [153, 306] width 57 height 12
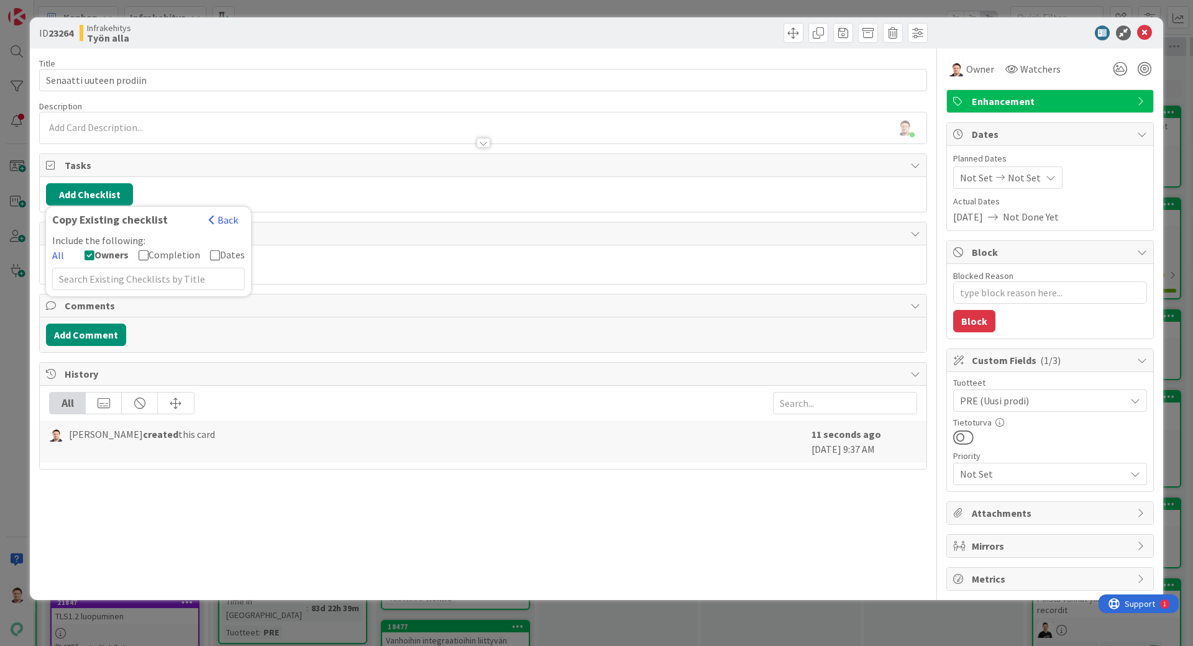
type textarea "x"
click at [157, 278] on input "text" at bounding box center [148, 279] width 193 height 22
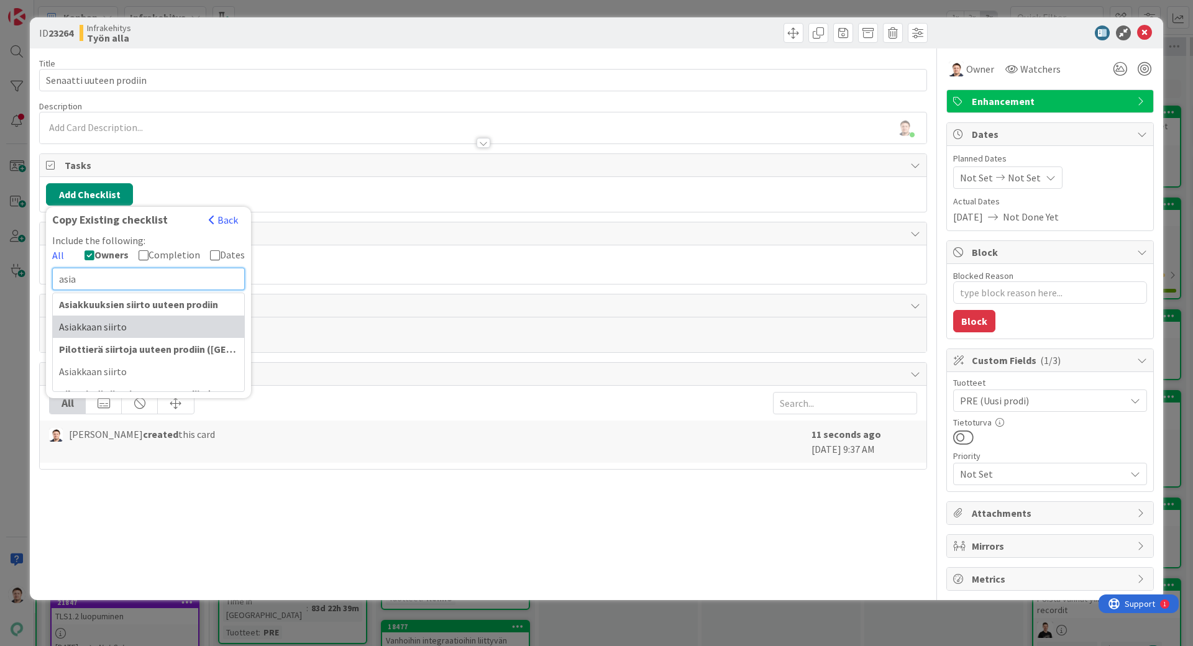
type input "asia"
click at [175, 326] on div "Asiakkaan siirto" at bounding box center [148, 327] width 191 height 22
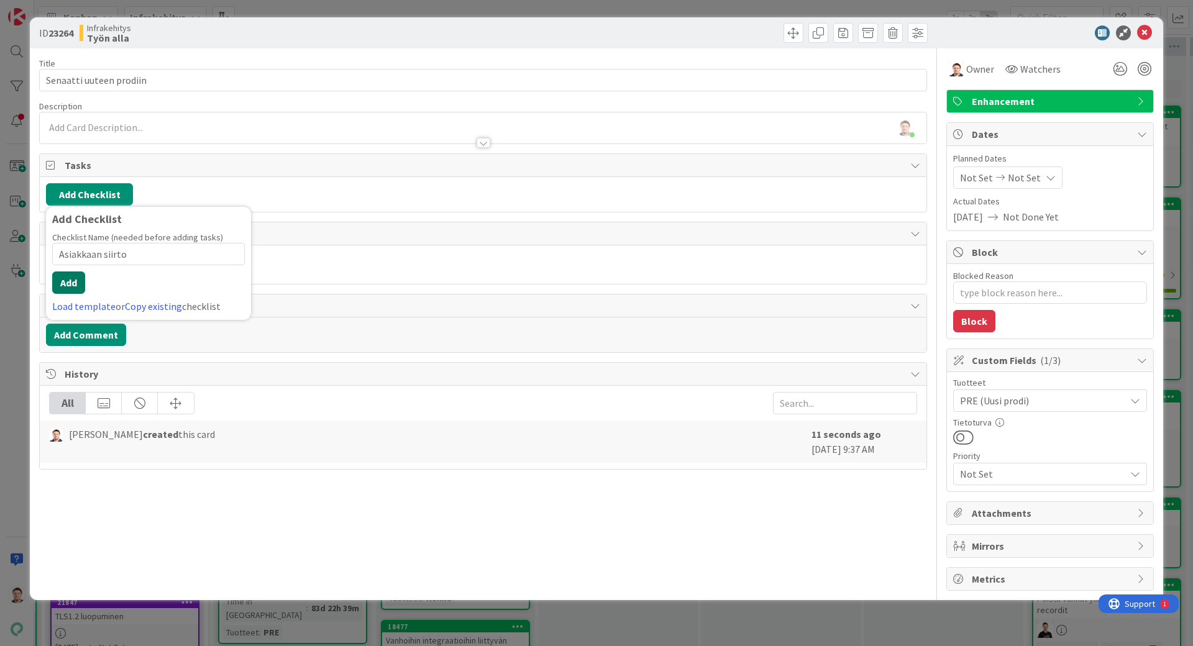
click at [83, 289] on button "Add" at bounding box center [68, 283] width 33 height 22
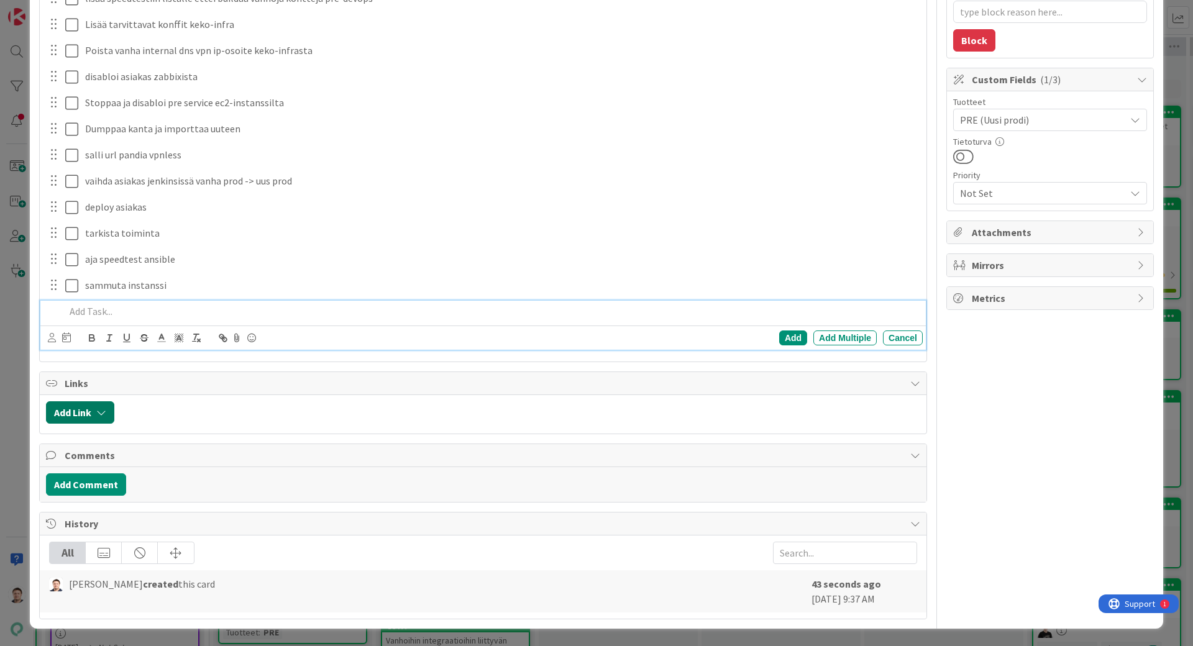
click at [98, 420] on button "Add Link" at bounding box center [80, 412] width 68 height 22
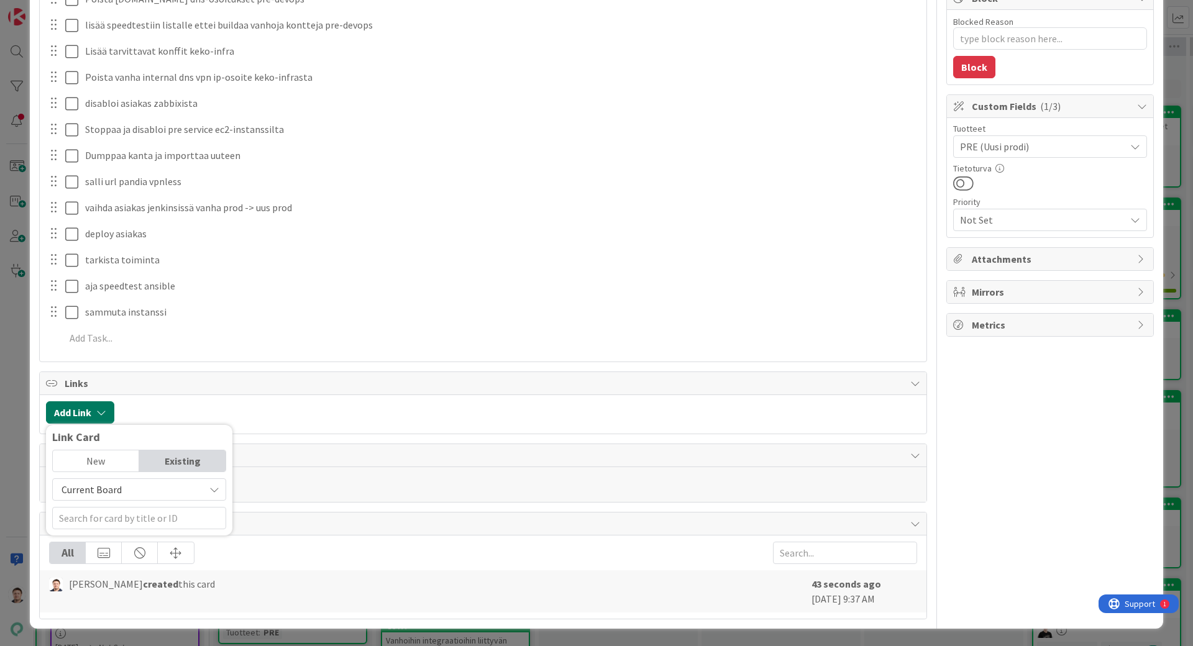
scroll to position [254, 0]
click at [166, 523] on input "text" at bounding box center [139, 518] width 174 height 22
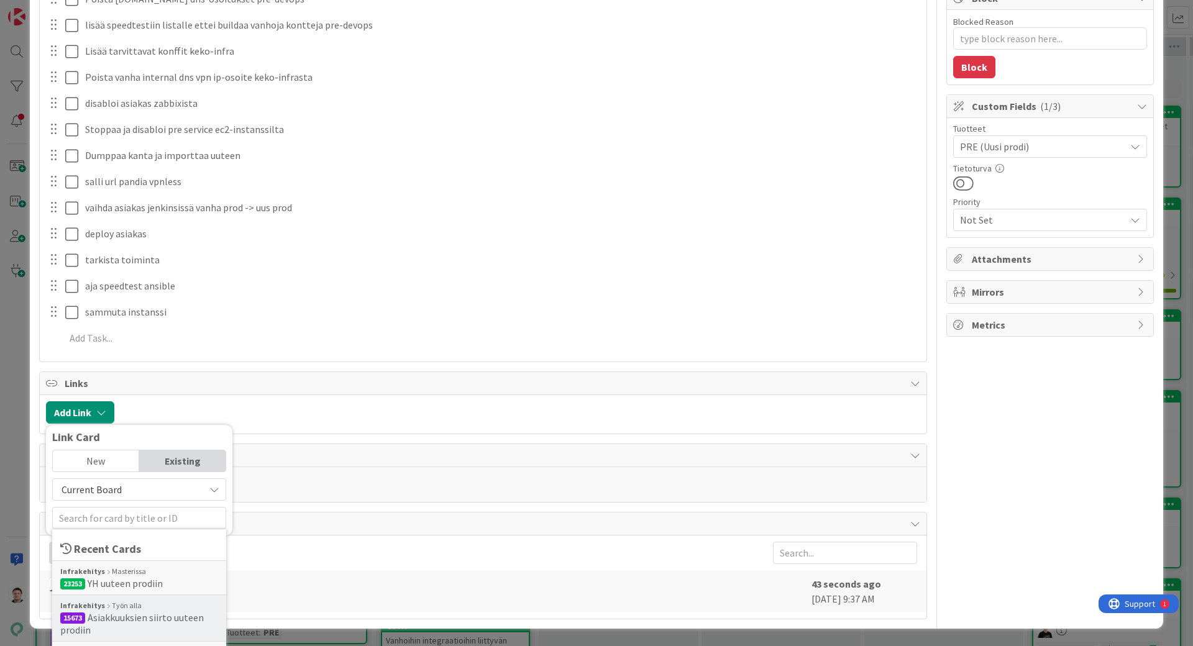
click at [153, 624] on span "Asiakkuuksien siirto uuteen prodiin" at bounding box center [132, 623] width 144 height 25
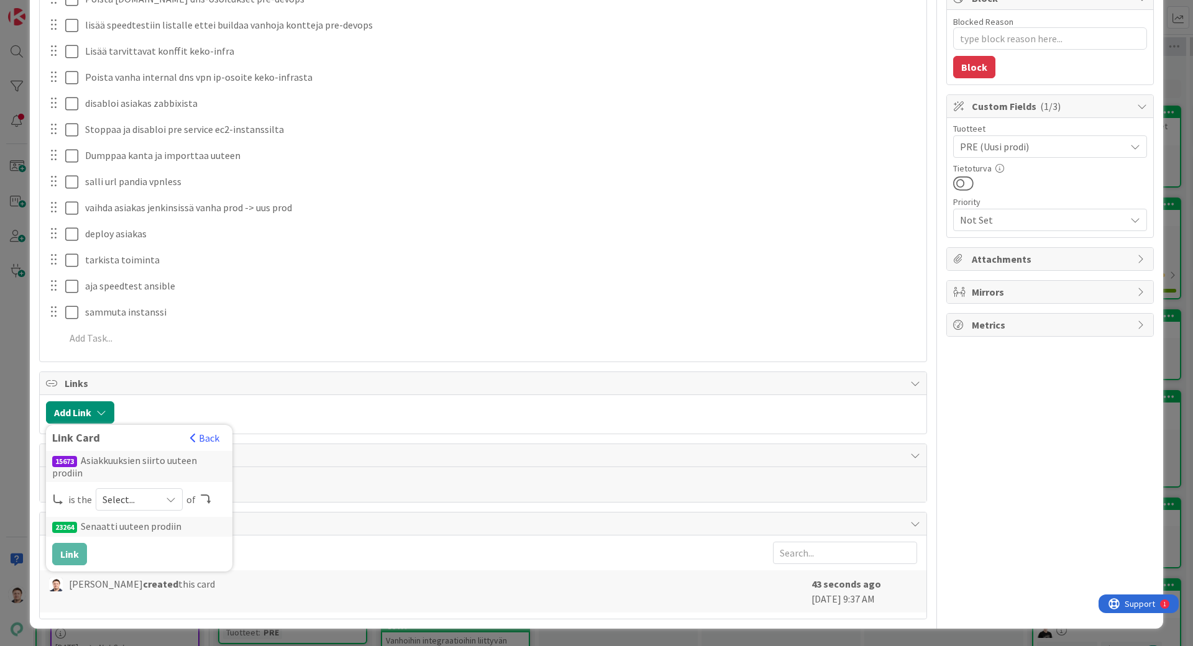
click at [120, 501] on span "Select..." at bounding box center [129, 499] width 52 height 17
click at [137, 525] on span "parent" at bounding box center [205, 528] width 140 height 19
click at [73, 554] on button "Link" at bounding box center [69, 554] width 35 height 22
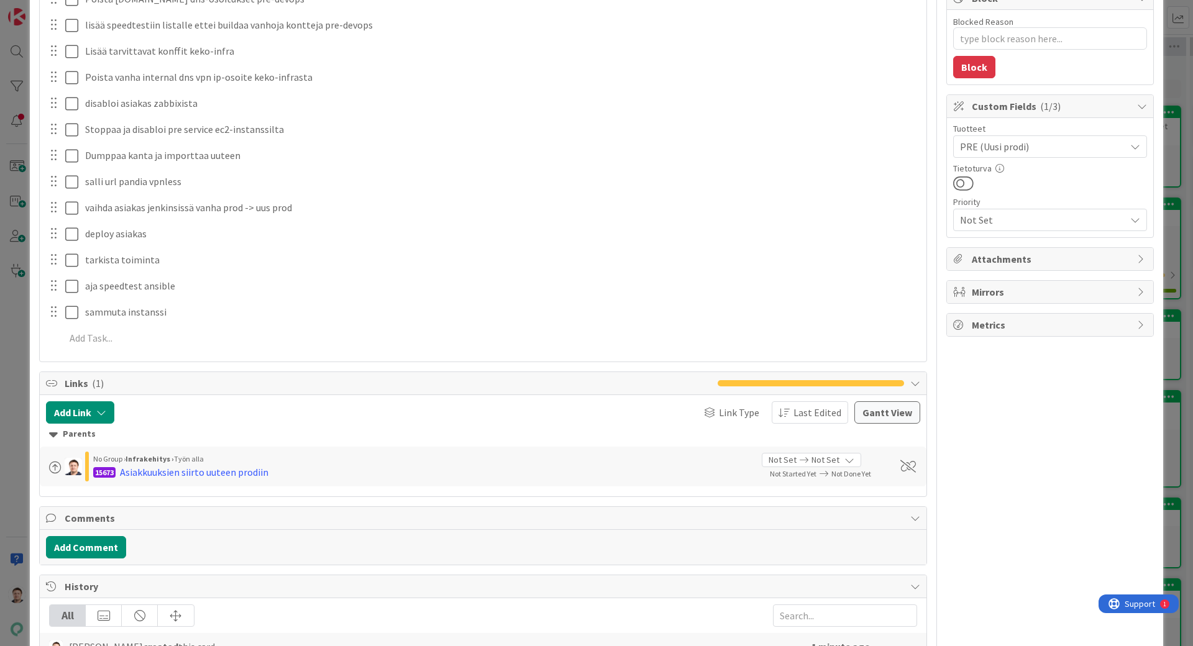
scroll to position [0, 0]
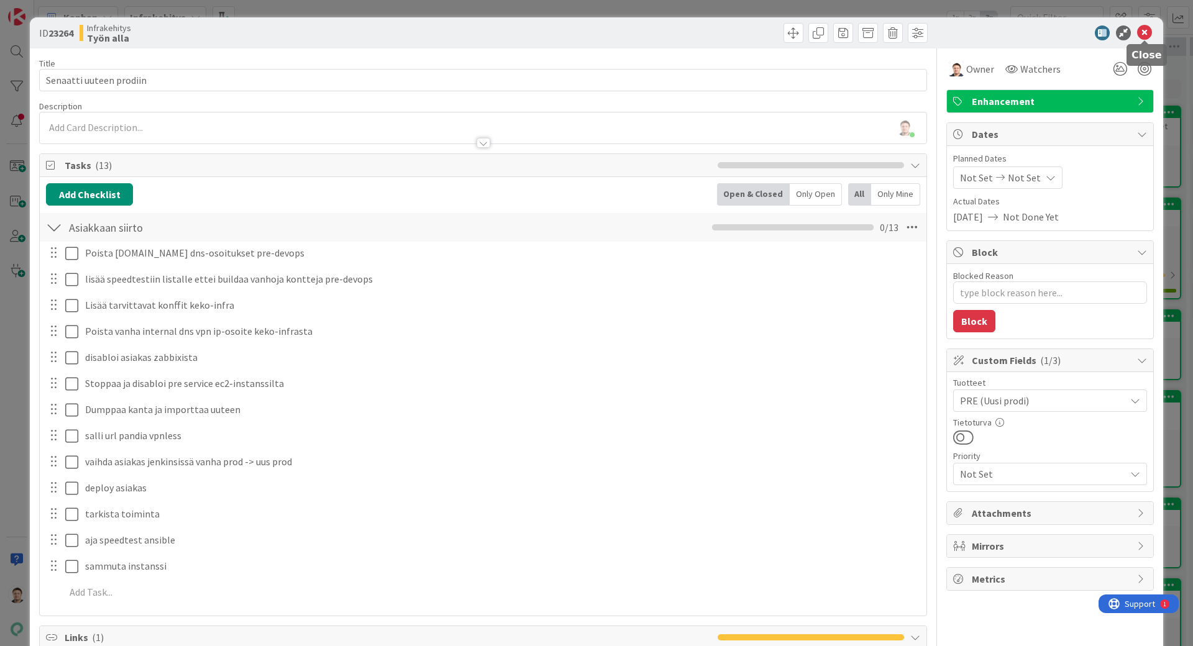
click at [1149, 34] on icon at bounding box center [1144, 32] width 15 height 15
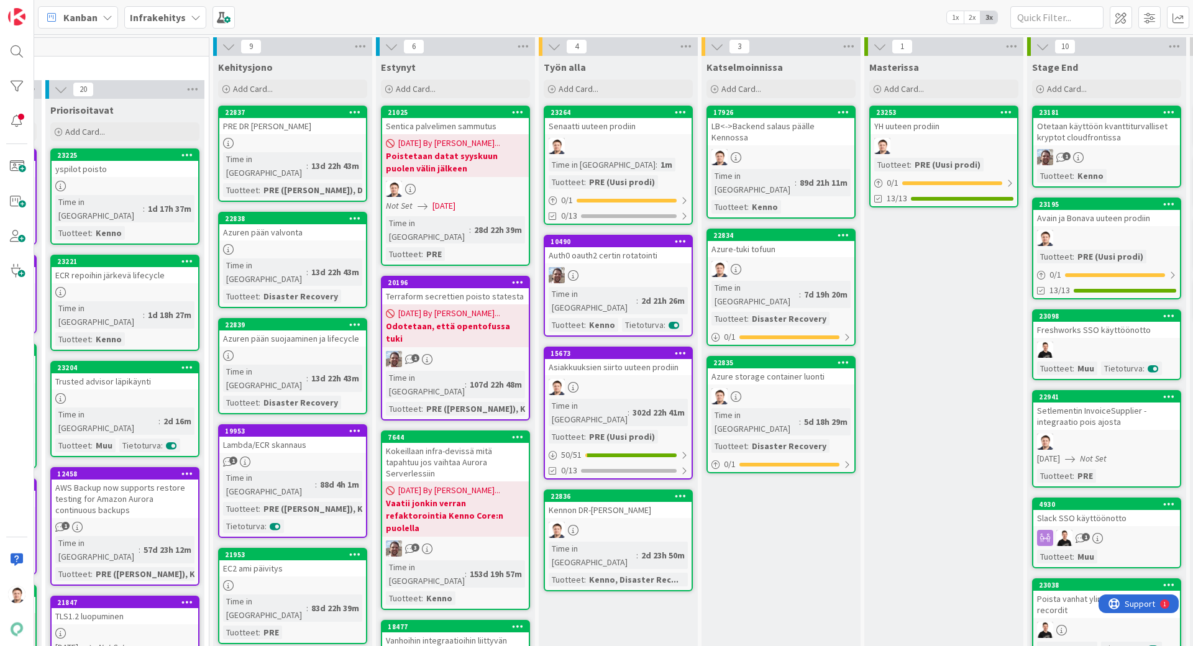
click at [613, 136] on link "23264 Senaatti uuteen prodiin Time in [GEOGRAPHIC_DATA] : 1m Tuotteet : PRE (Uu…" at bounding box center [618, 165] width 149 height 119
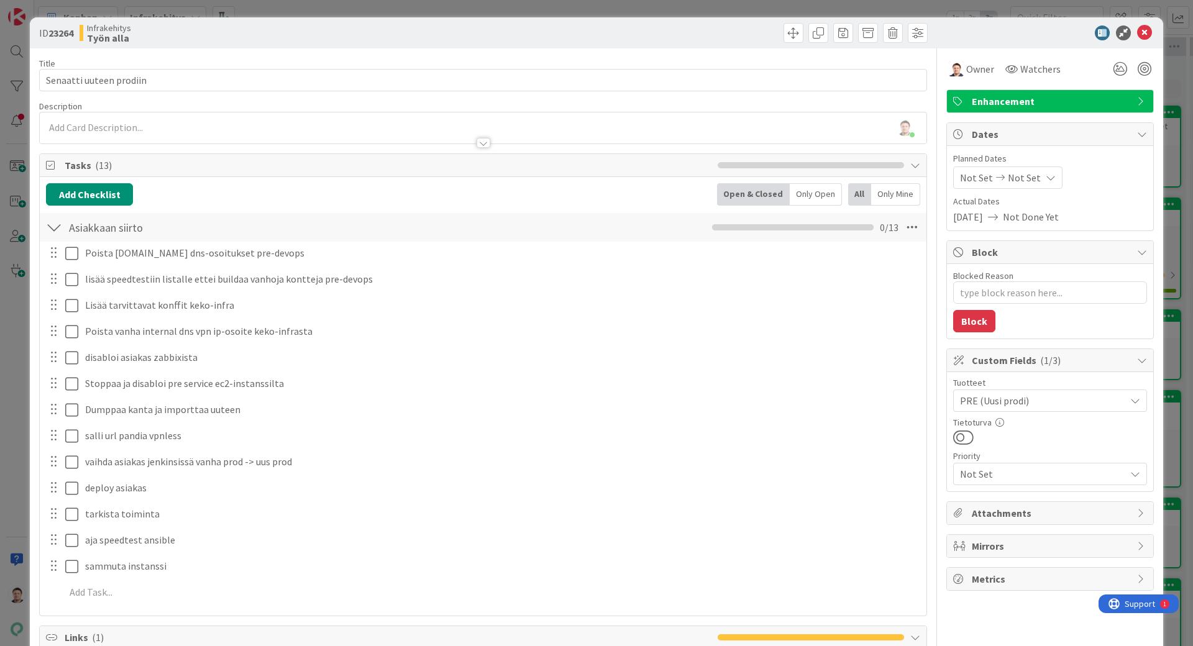
click at [1148, 37] on icon at bounding box center [1144, 32] width 15 height 15
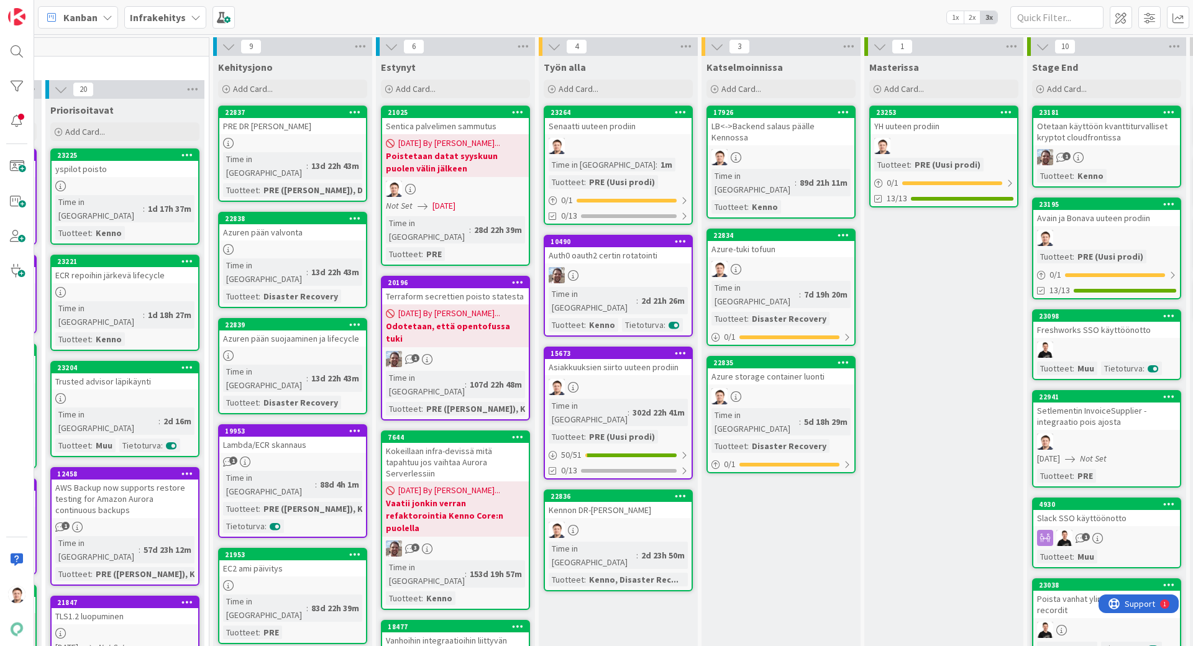
click at [920, 133] on div "YH uuteen prodiin" at bounding box center [943, 126] width 147 height 16
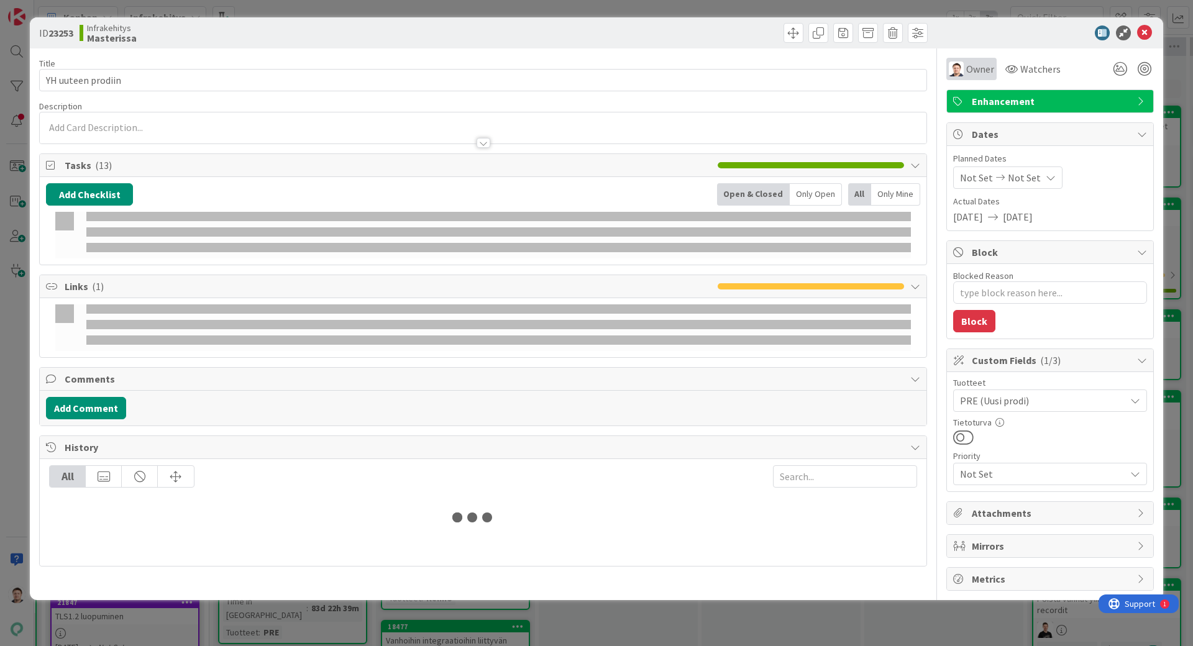
type textarea "x"
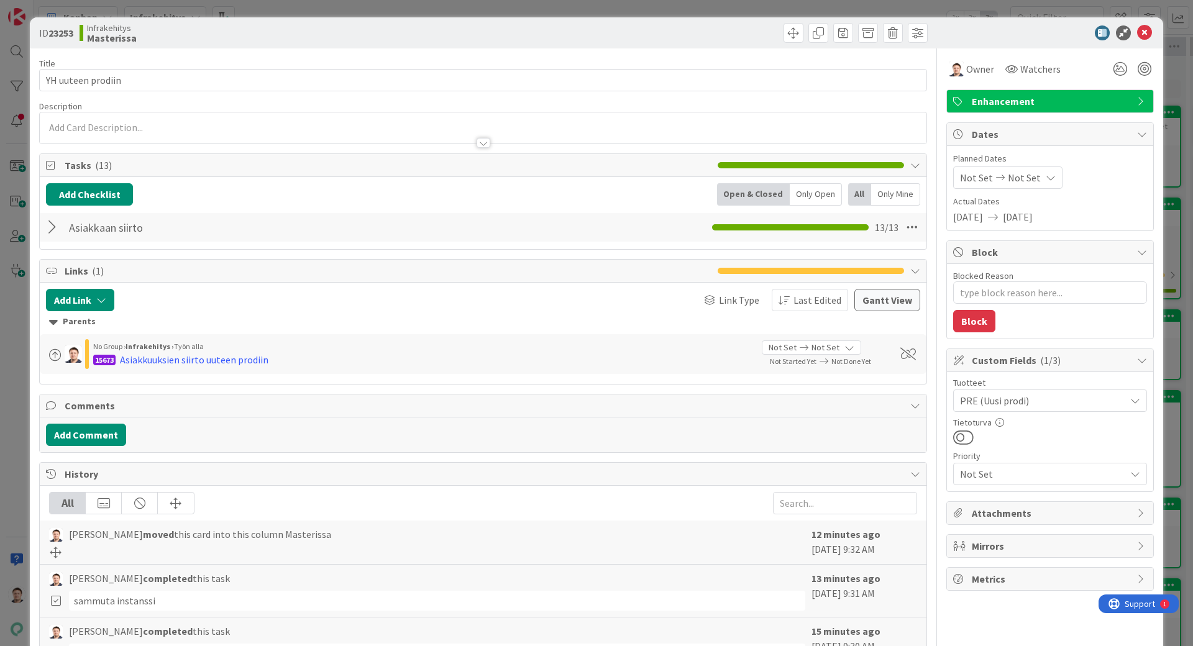
click at [1156, 29] on div "ID 23253 Infrakehitys Masterissa" at bounding box center [596, 32] width 1133 height 31
click at [1148, 32] on icon at bounding box center [1144, 32] width 15 height 15
